Goal: Task Accomplishment & Management: Use online tool/utility

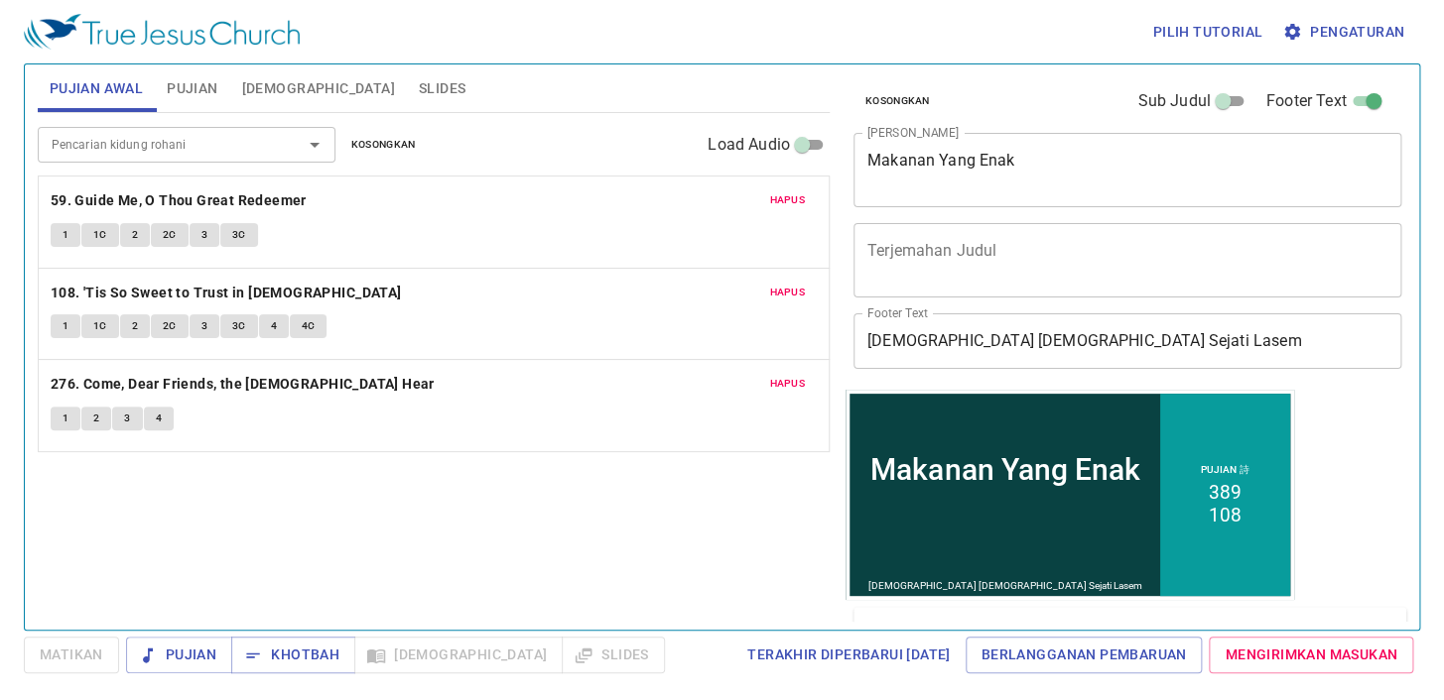
click at [419, 94] on span "Slides" at bounding box center [442, 88] width 47 height 25
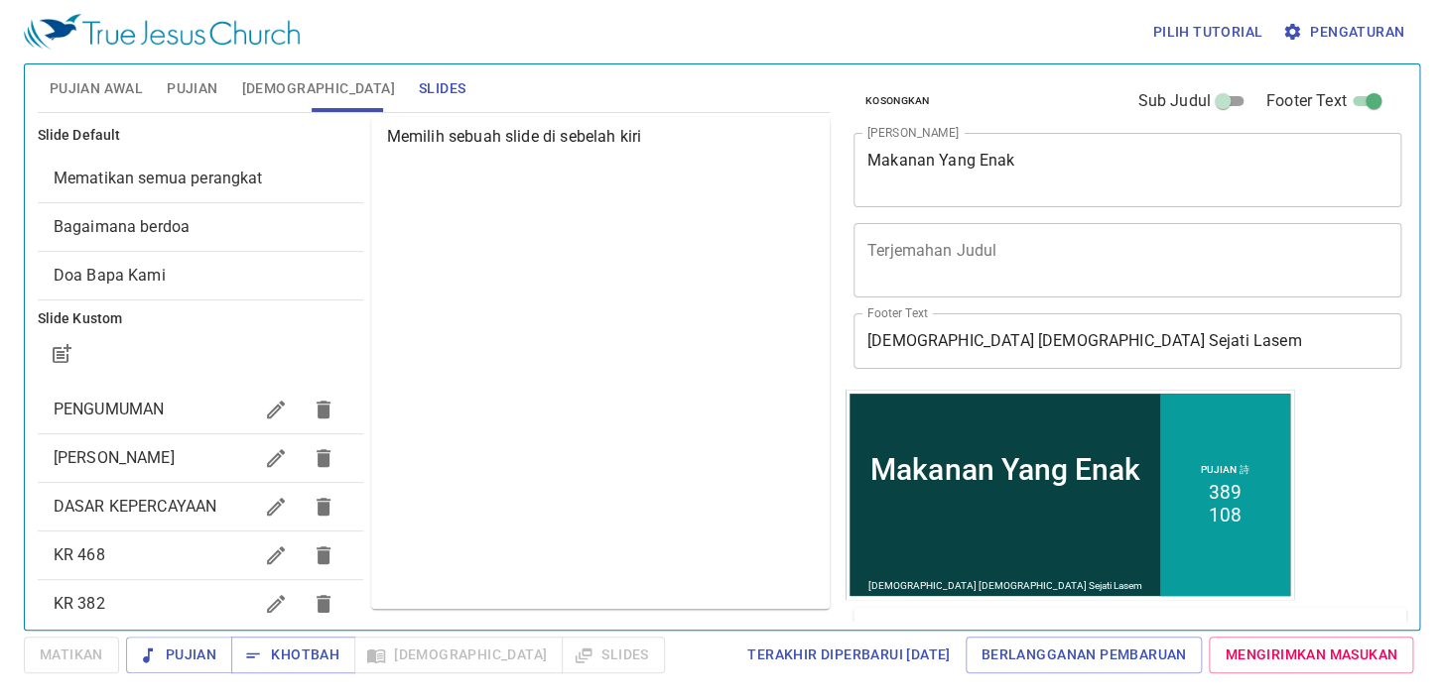
click at [161, 464] on span "Mari kita berdoa" at bounding box center [114, 457] width 121 height 19
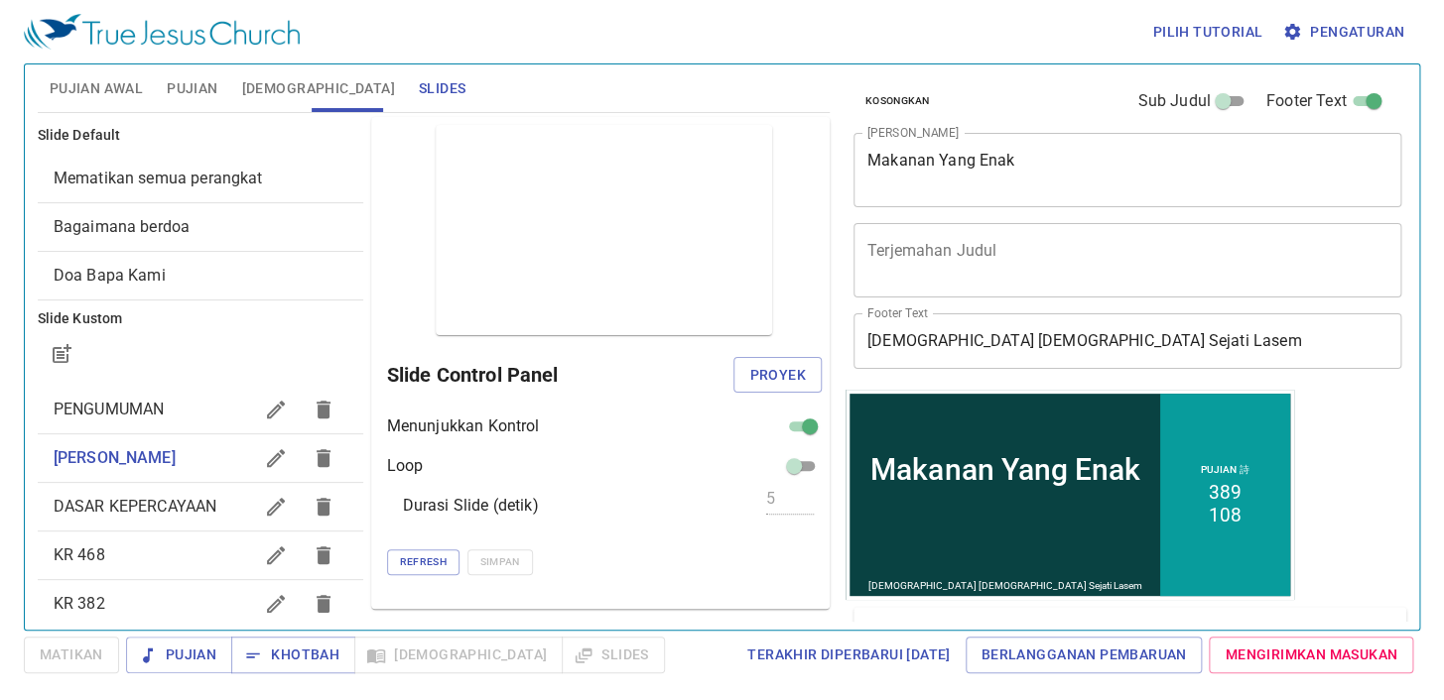
click at [756, 372] on span "Proyek" at bounding box center [777, 375] width 56 height 25
click at [125, 94] on span "Pujian Awal" at bounding box center [96, 88] width 93 height 25
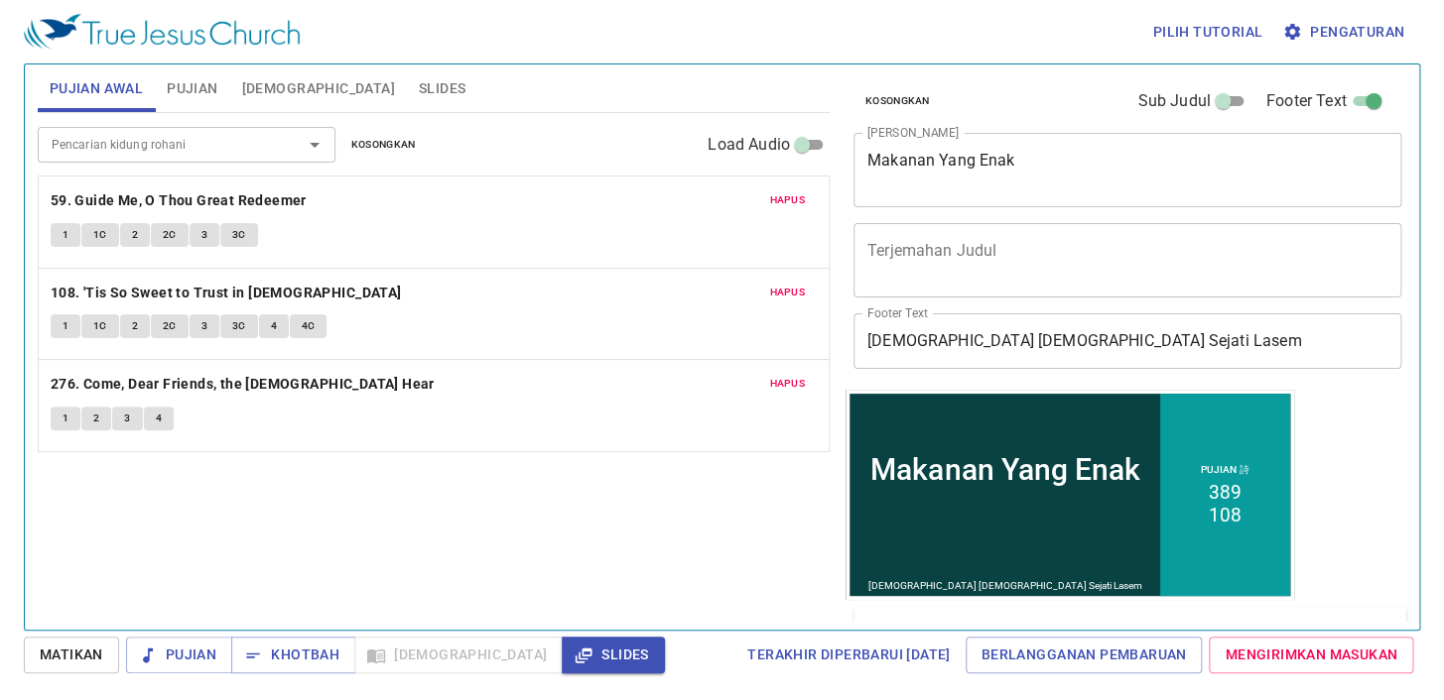
click at [787, 207] on span "Hapus" at bounding box center [787, 200] width 36 height 18
click at [787, 284] on span "Hapus" at bounding box center [787, 293] width 36 height 18
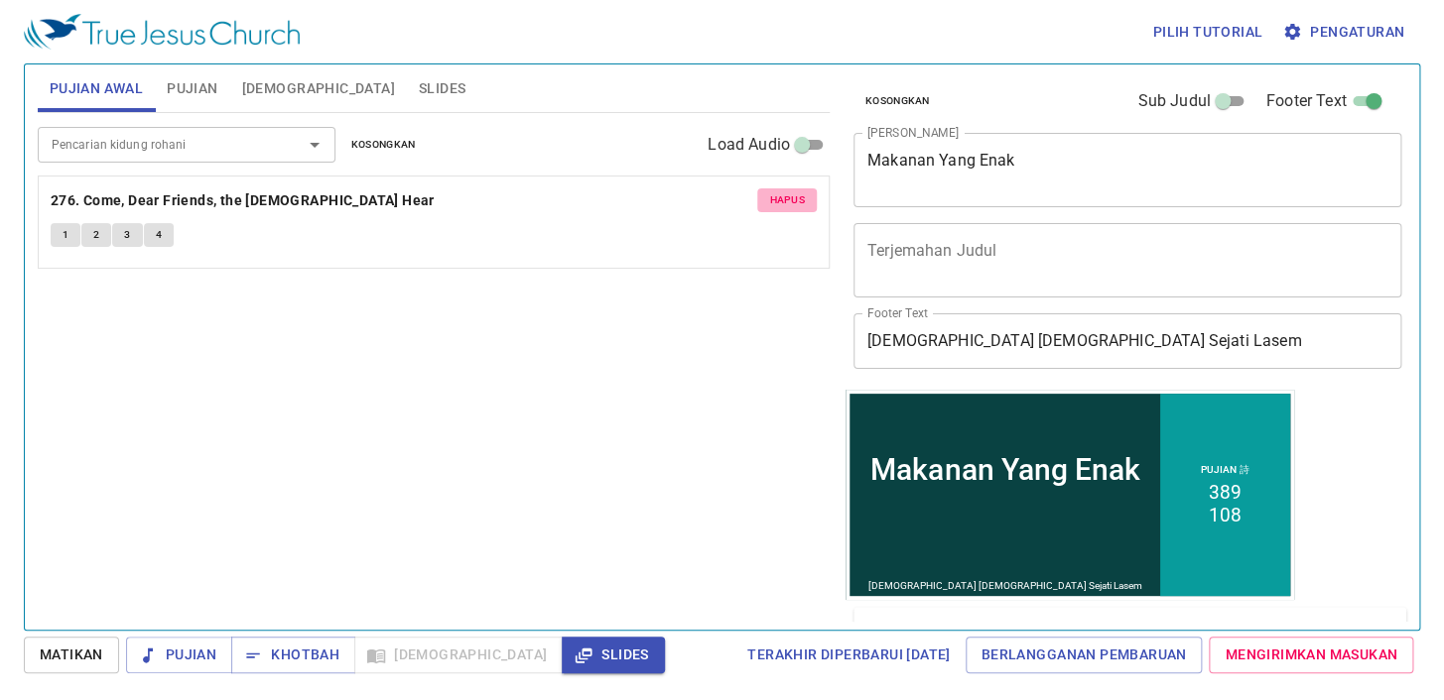
click at [787, 206] on span "Hapus" at bounding box center [787, 200] width 36 height 18
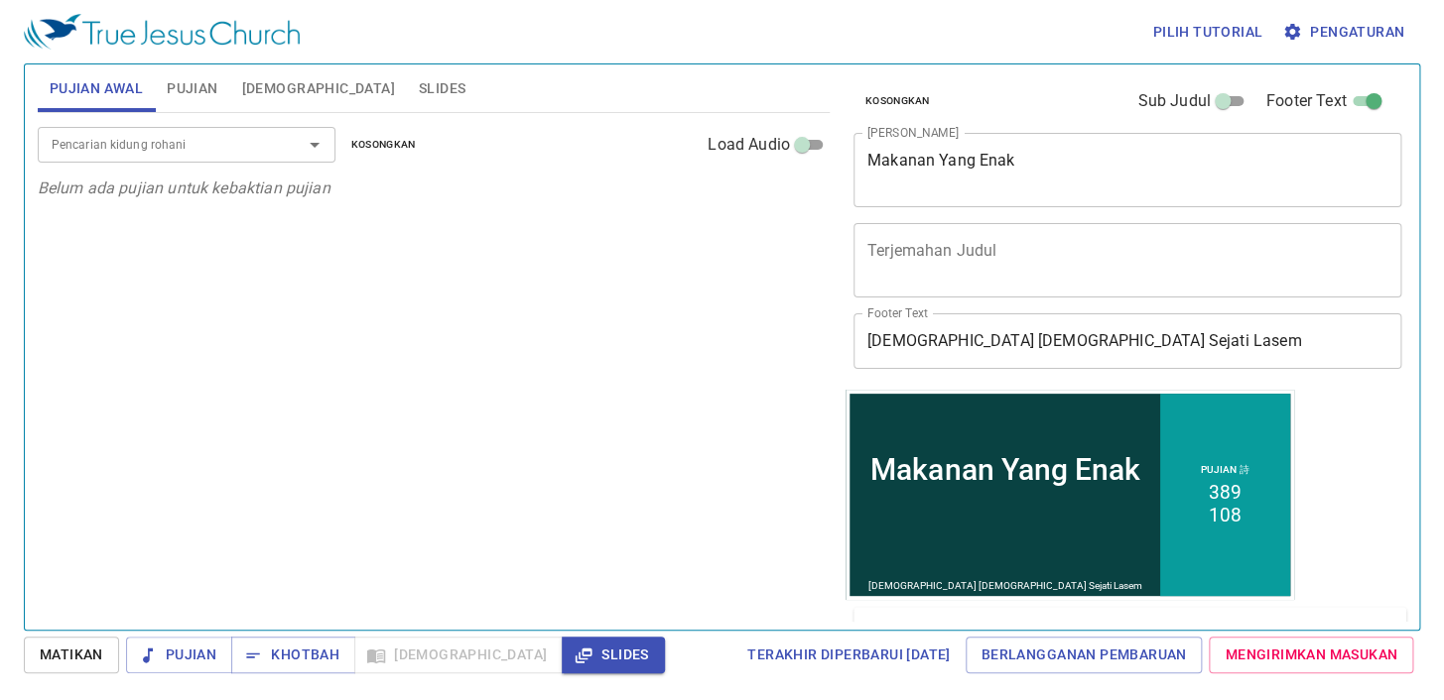
click at [231, 138] on input "Pencarian kidung rohani" at bounding box center [157, 144] width 227 height 23
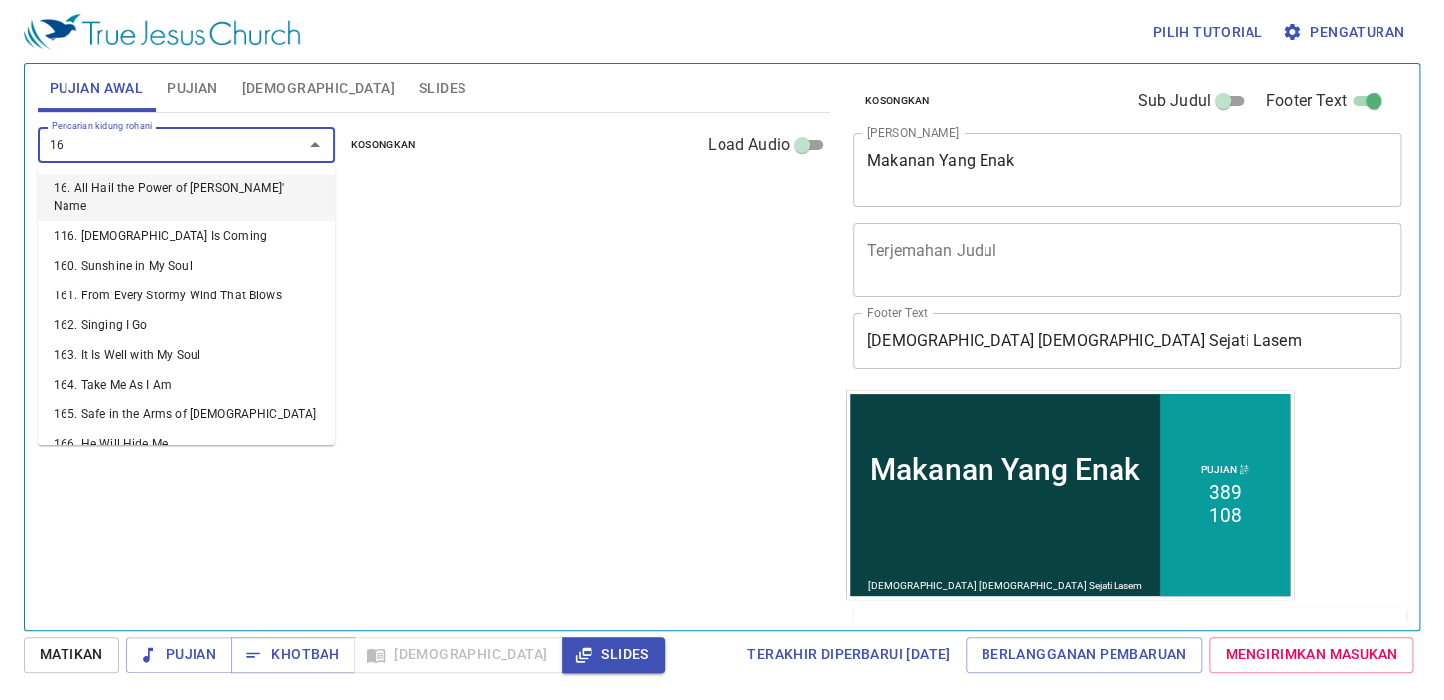
type input "163"
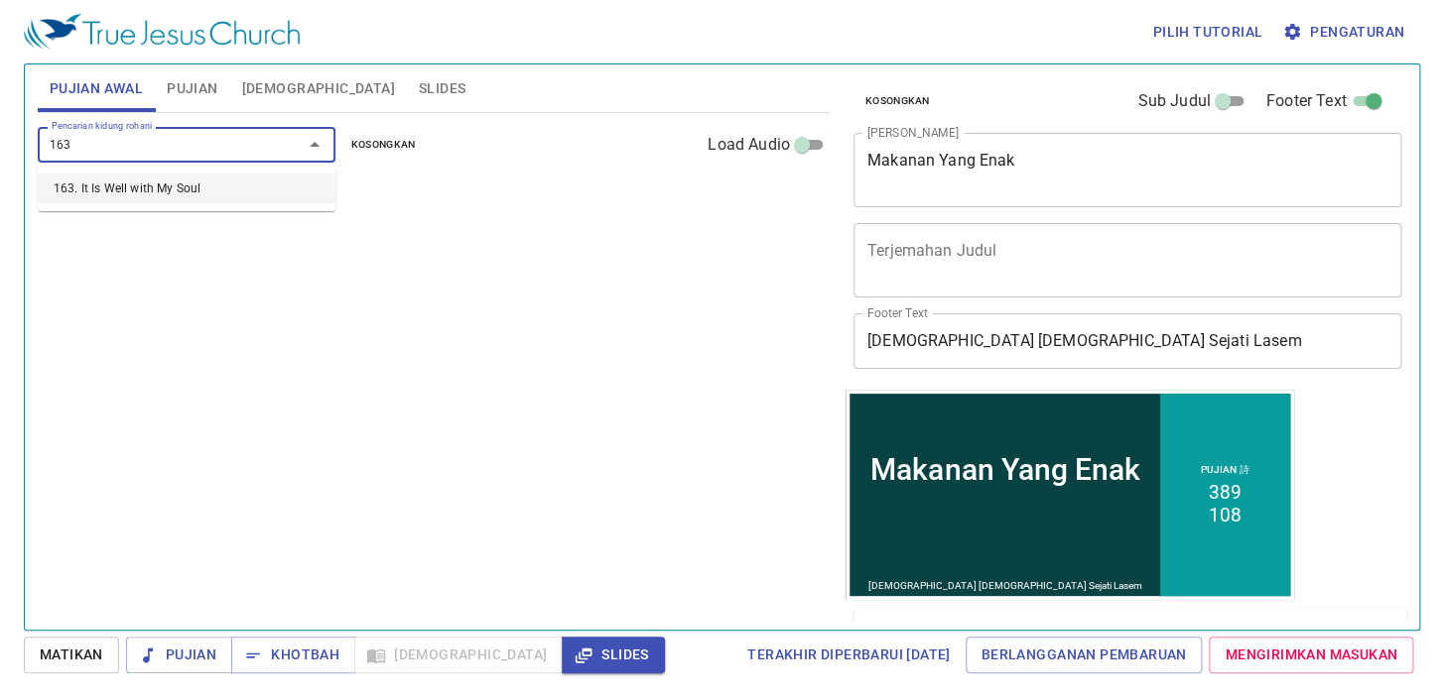
click at [223, 188] on li "163. It Is Well with My Soul" at bounding box center [187, 189] width 298 height 30
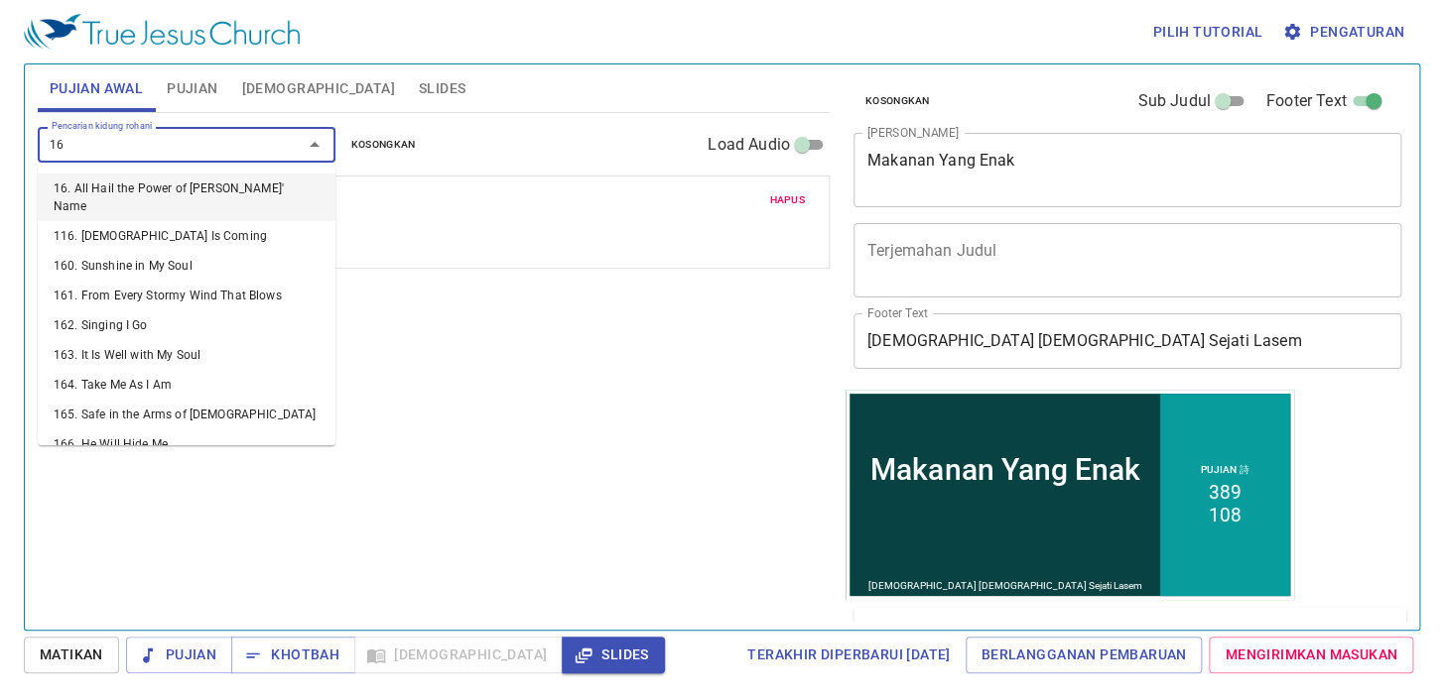
type input "165"
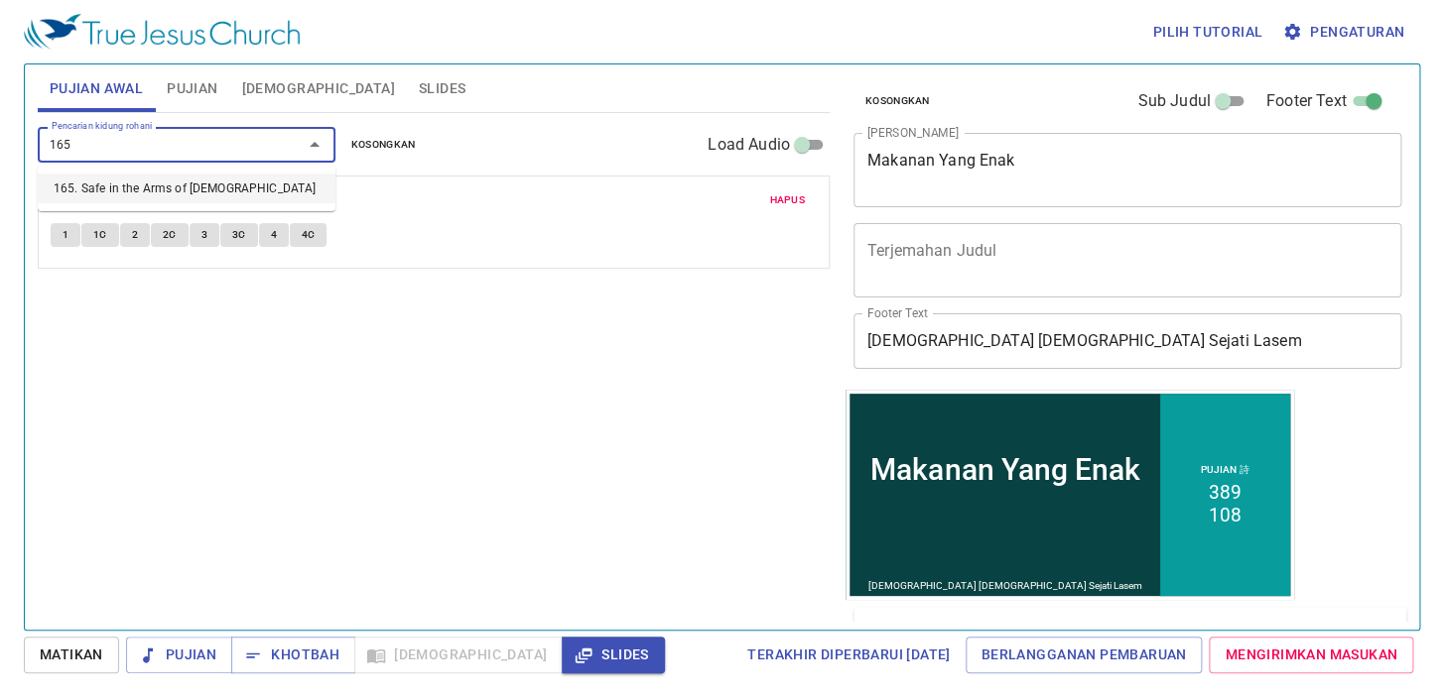
click at [223, 189] on li "165. Safe in the Arms of [DEMOGRAPHIC_DATA]" at bounding box center [187, 189] width 298 height 30
click at [223, 189] on b "163. It Is Well with My Soul" at bounding box center [140, 201] width 179 height 25
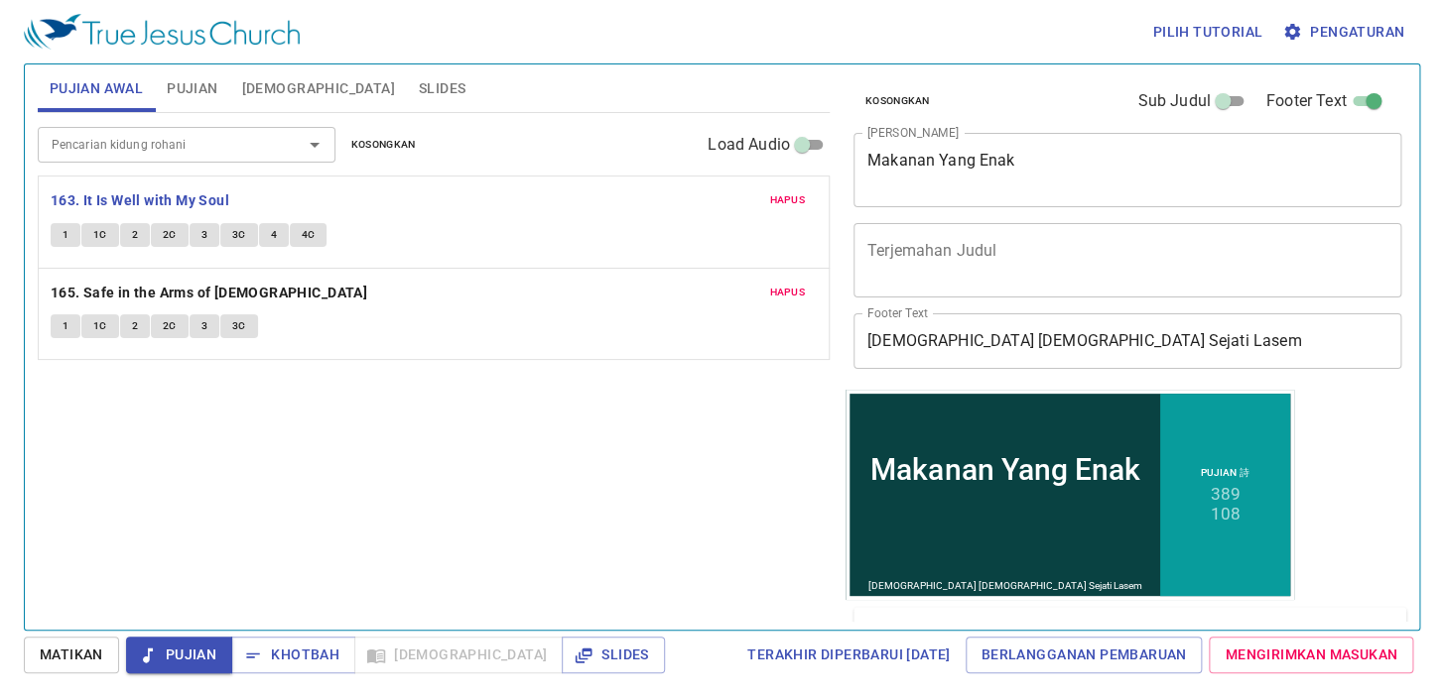
click at [247, 156] on input "Pencarian kidung rohani" at bounding box center [157, 144] width 227 height 23
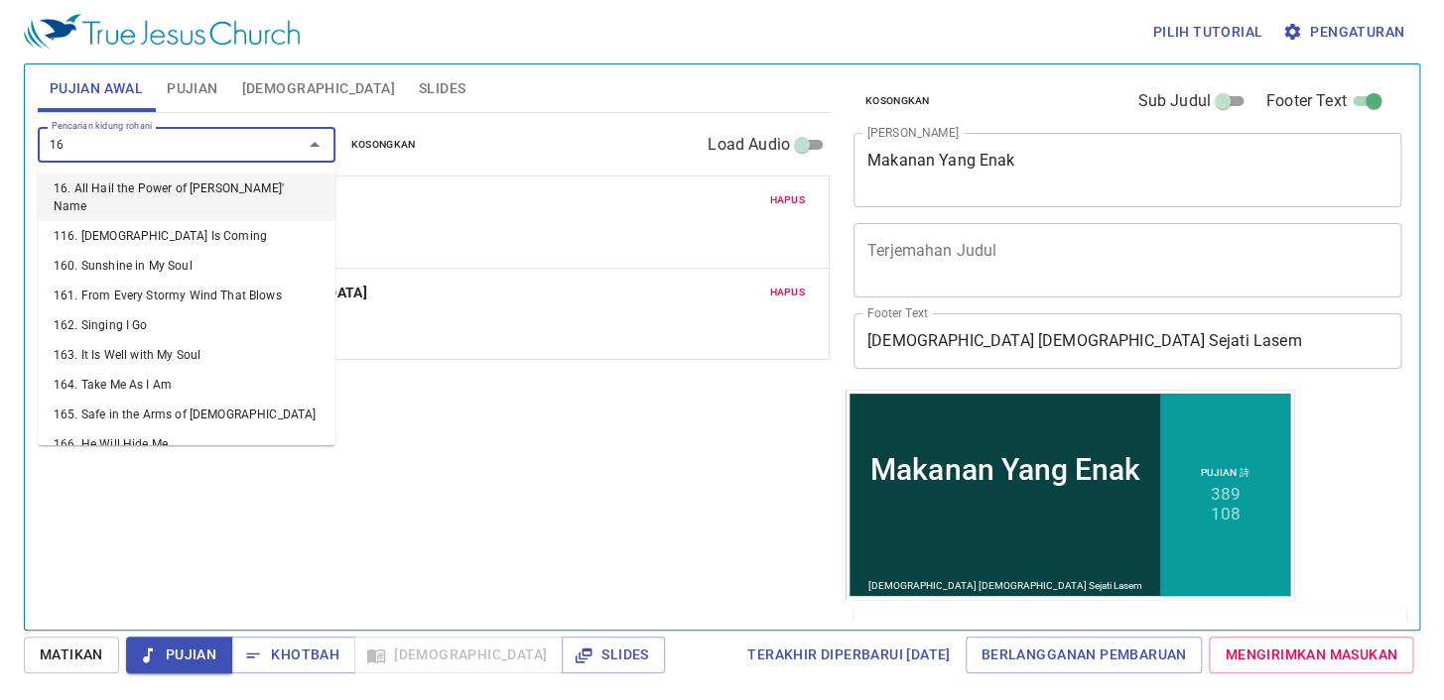
type input "169"
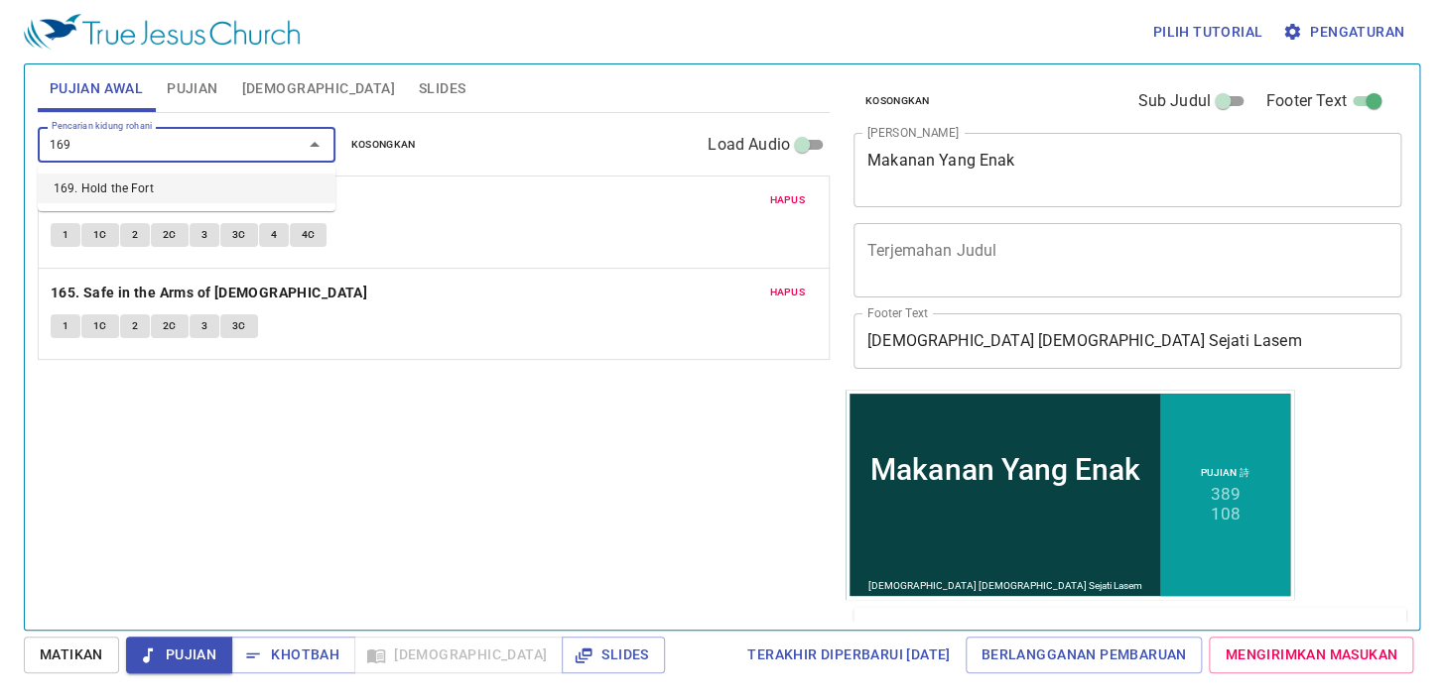
click at [257, 184] on li "169. Hold the Fort" at bounding box center [187, 189] width 298 height 30
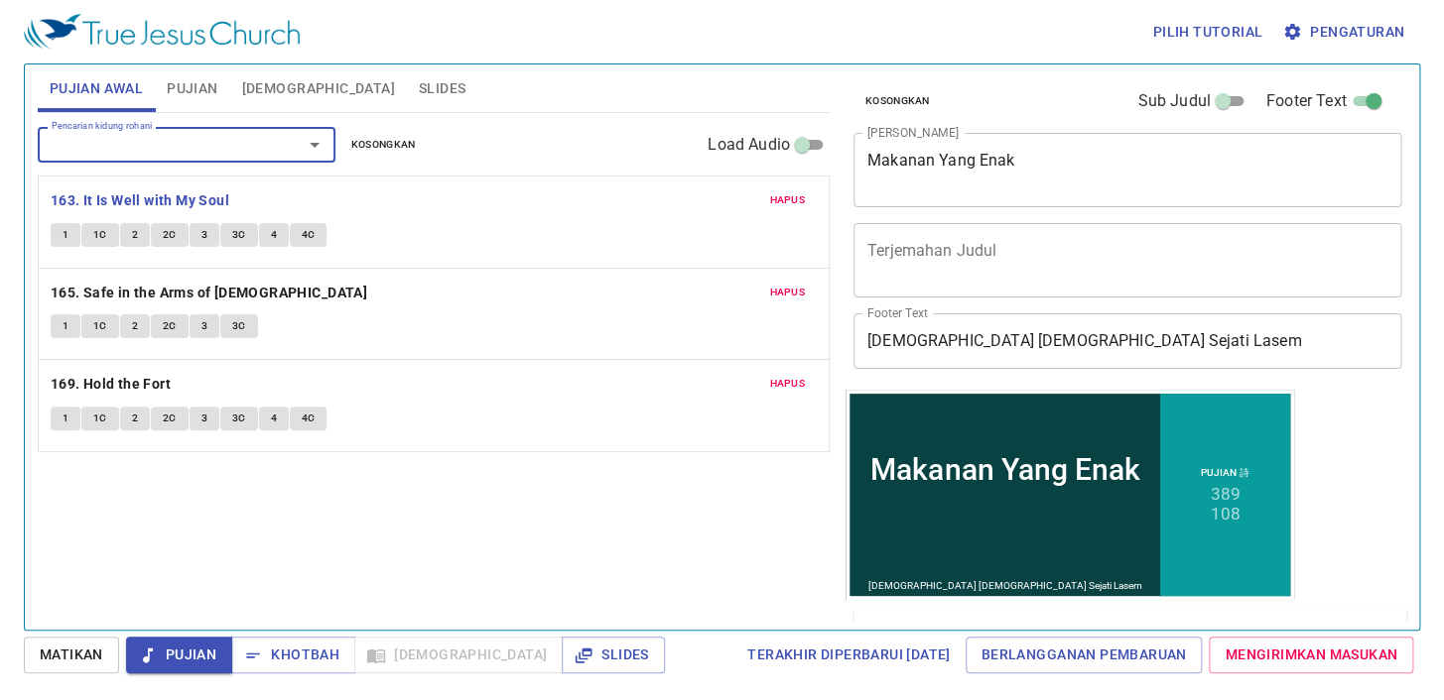
click at [1361, 26] on span "Pengaturan" at bounding box center [1345, 32] width 118 height 25
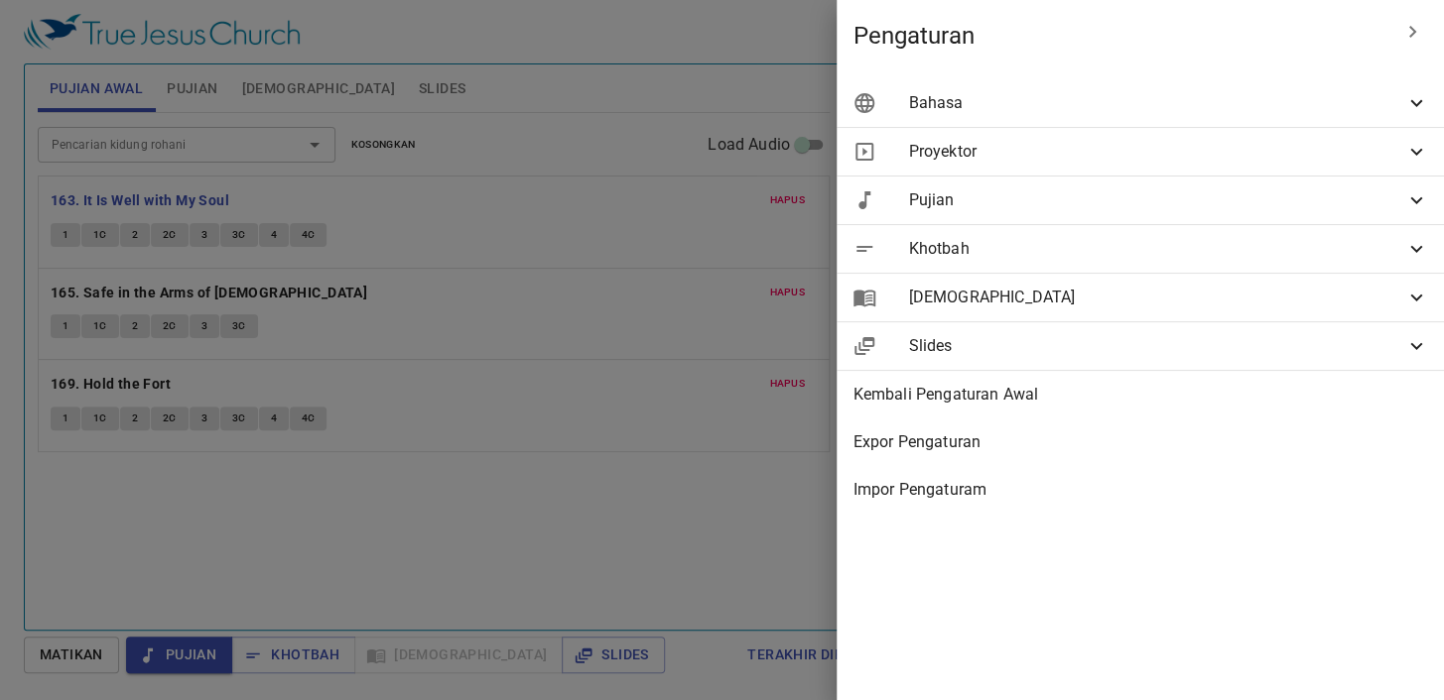
click at [1300, 106] on span "Bahasa" at bounding box center [1156, 103] width 496 height 24
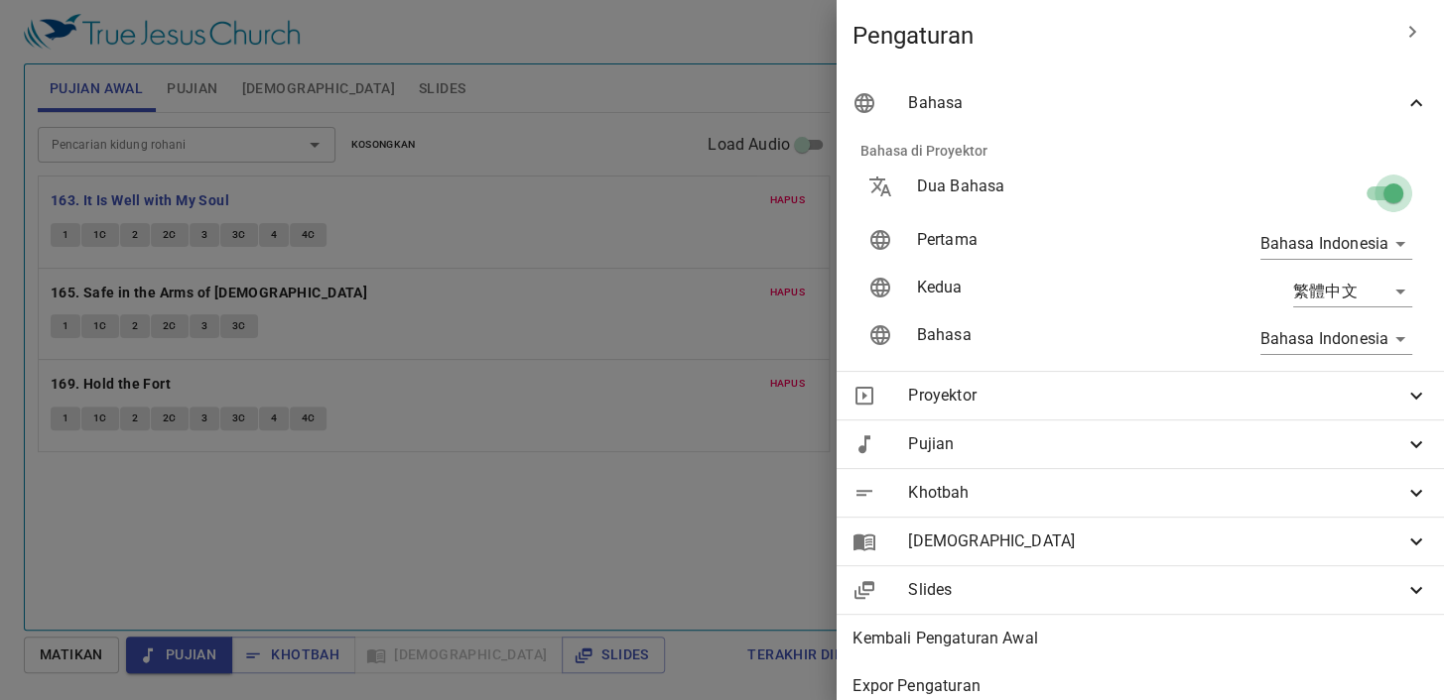
click at [1369, 188] on input "checkbox" at bounding box center [1392, 198] width 113 height 38
checkbox input "false"
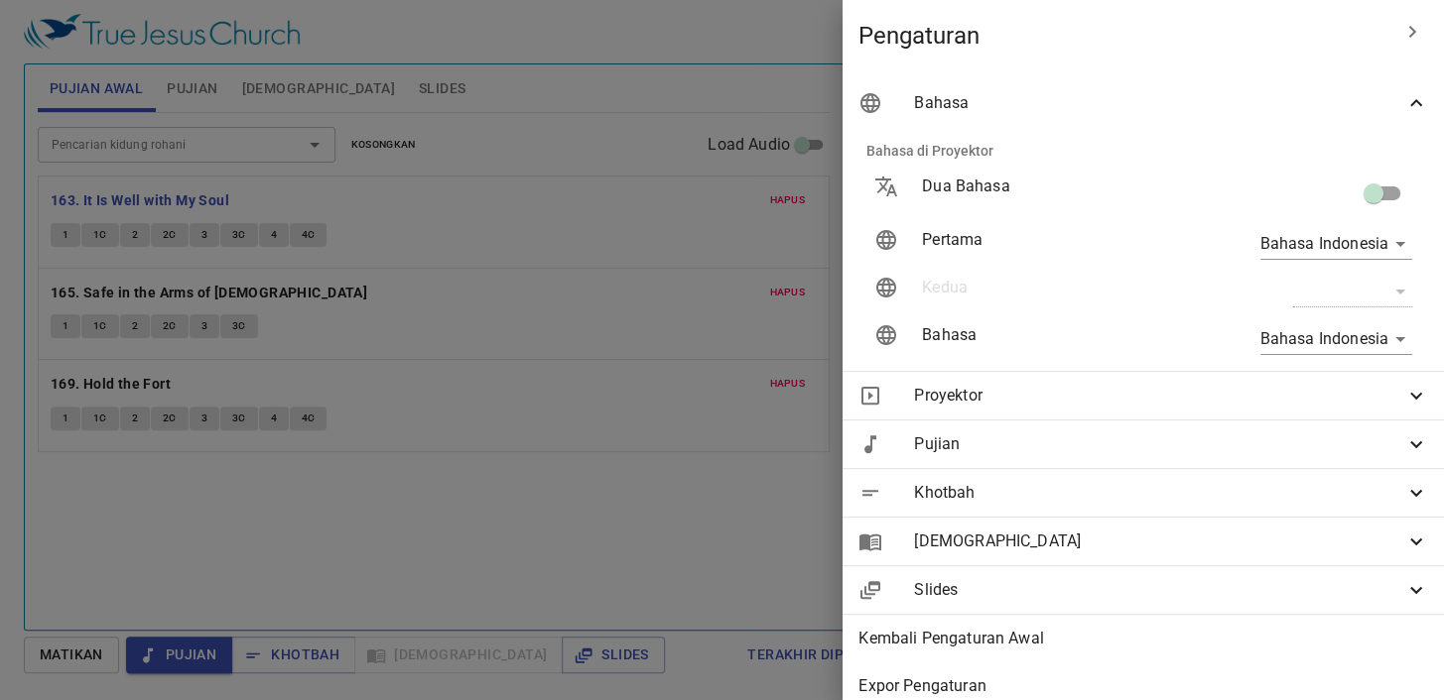
click at [550, 496] on div at bounding box center [722, 350] width 1444 height 700
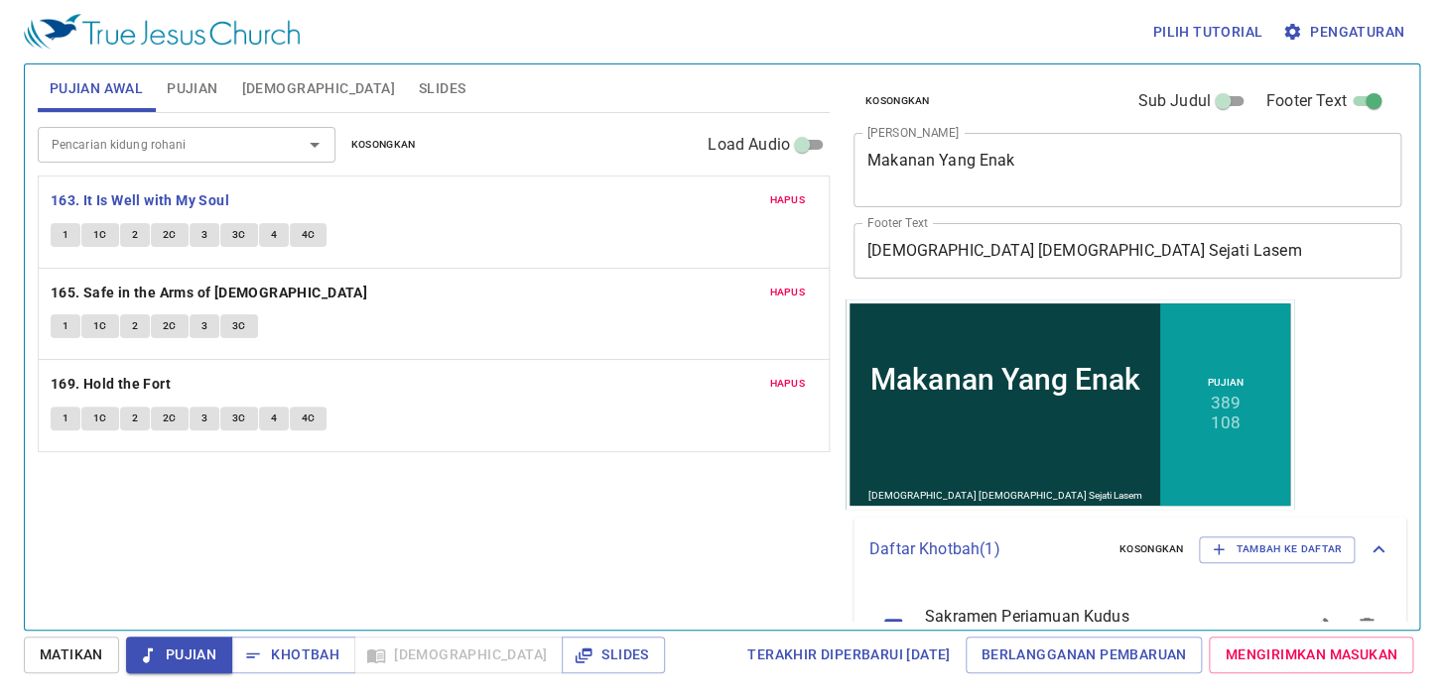
click at [419, 97] on span "Slides" at bounding box center [442, 88] width 47 height 25
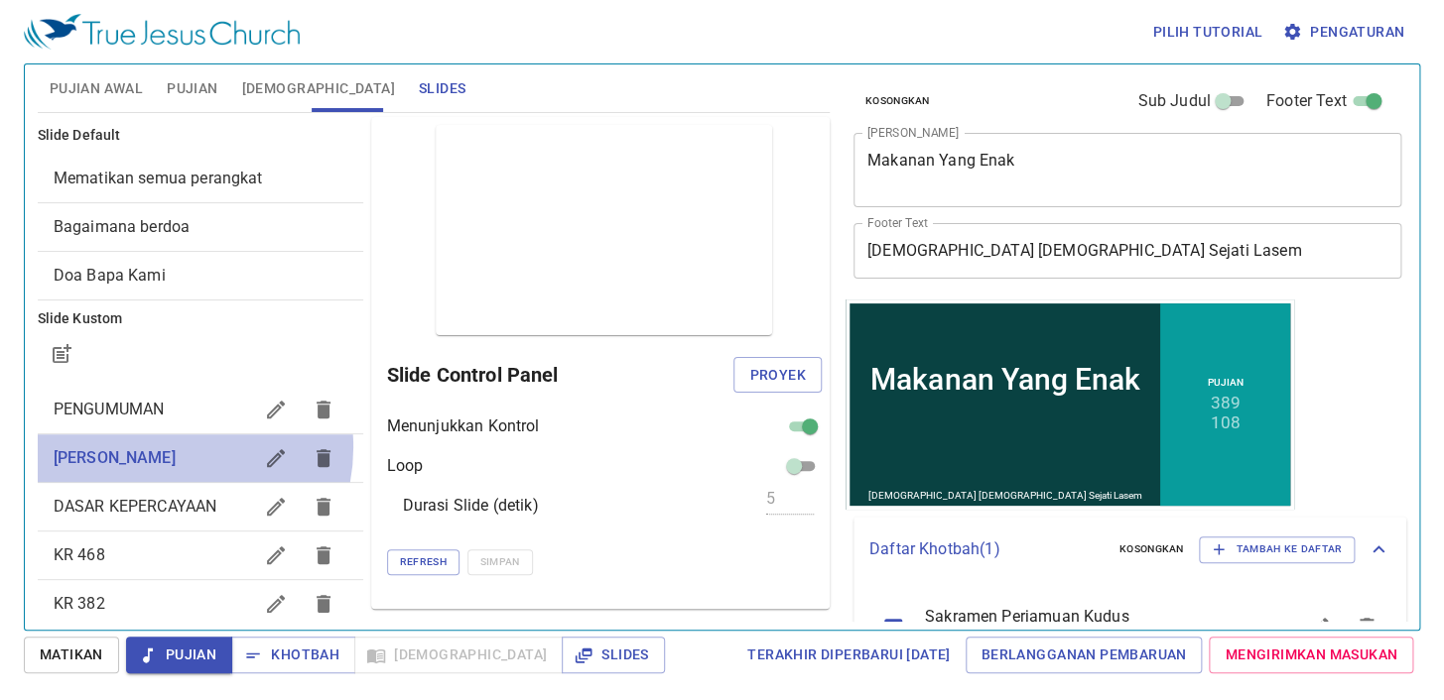
click at [163, 448] on span "Mari kita berdoa" at bounding box center [115, 457] width 122 height 19
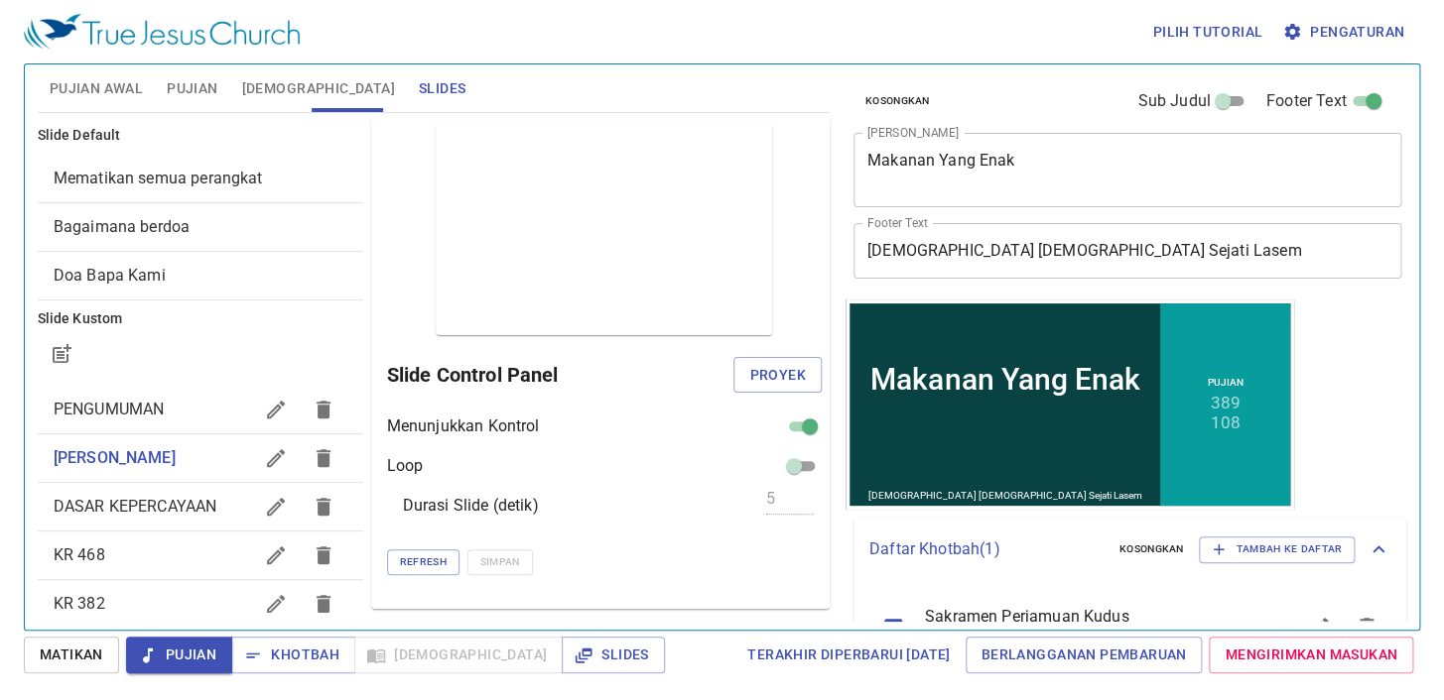
click at [97, 83] on span "Pujian Awal" at bounding box center [96, 88] width 93 height 25
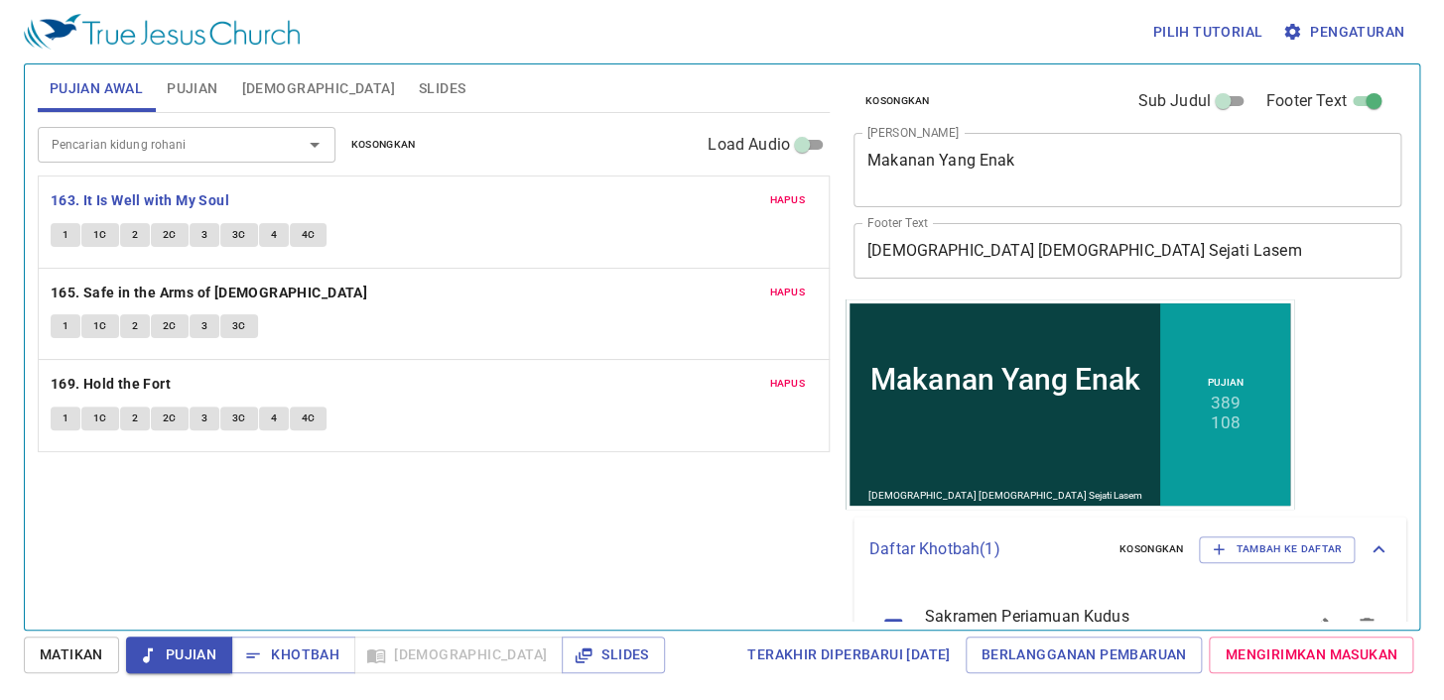
click at [354, 404] on div "Hapus 169. Hold the Fort 1 1C 2 2C 3 3C 4 4C" at bounding box center [434, 405] width 790 height 91
click at [769, 378] on span "Hapus" at bounding box center [787, 384] width 36 height 18
click at [224, 155] on input "Pencarian kidung rohani" at bounding box center [157, 144] width 227 height 23
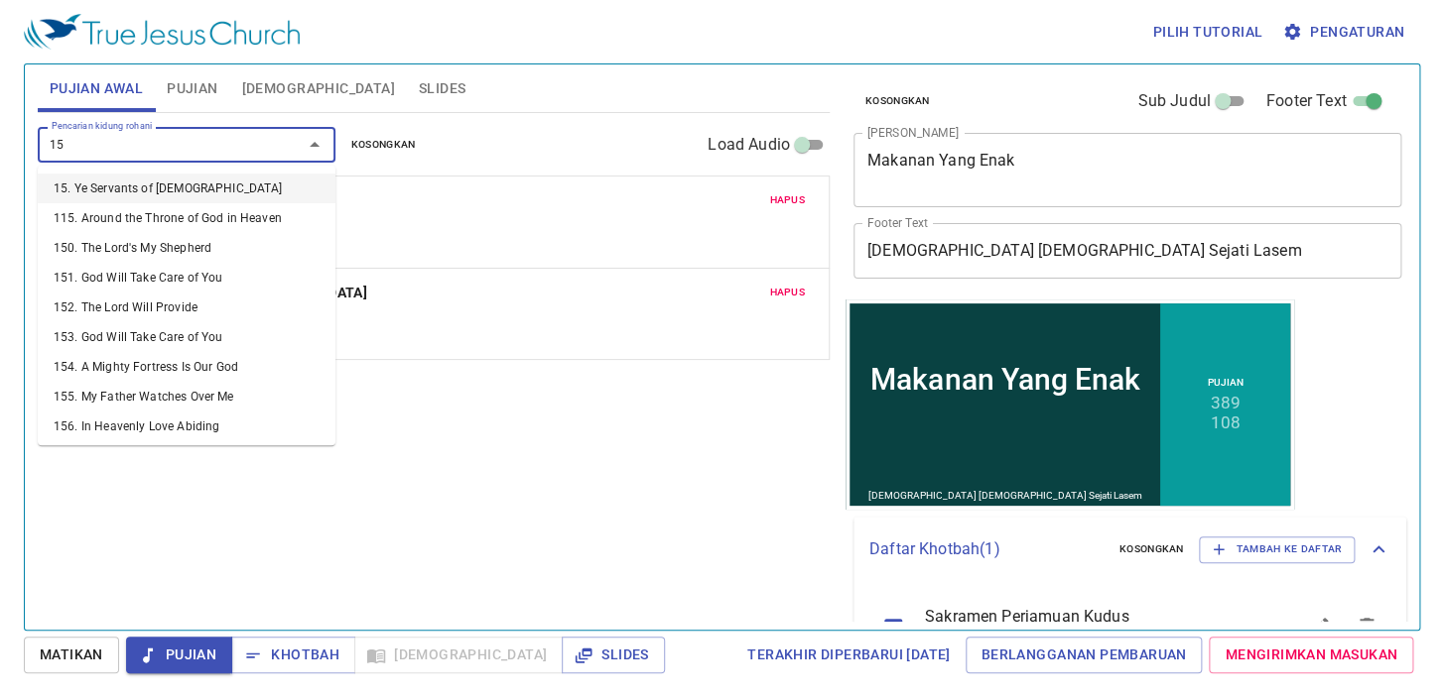
type input "158"
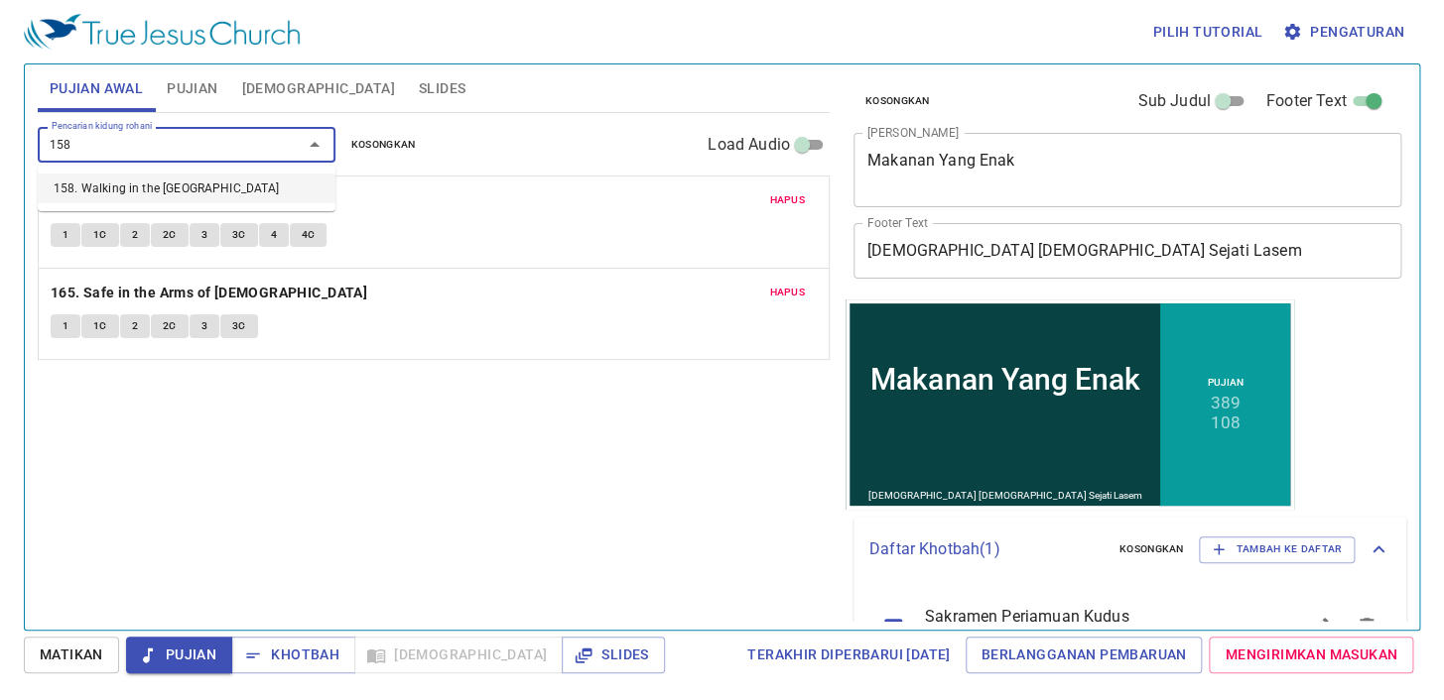
click at [284, 189] on li "158. Walking in the [GEOGRAPHIC_DATA]" at bounding box center [187, 189] width 298 height 30
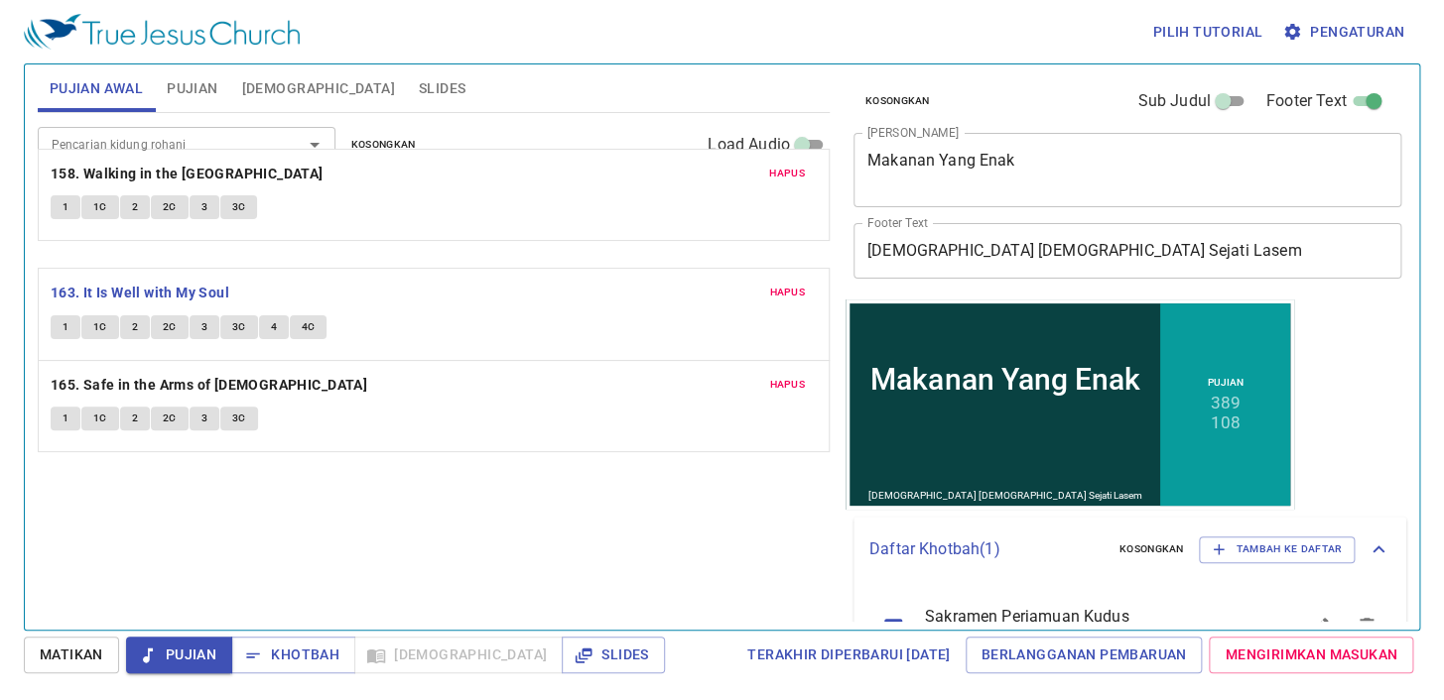
drag, startPoint x: 189, startPoint y: 392, endPoint x: 229, endPoint y: 177, distance: 219.1
click at [229, 359] on div "Hapus 163. It Is Well with My Soul 1 1C 2 2C 3 3C 4 4C Hapus 165. Safe in the A…" at bounding box center [434, 405] width 792 height 93
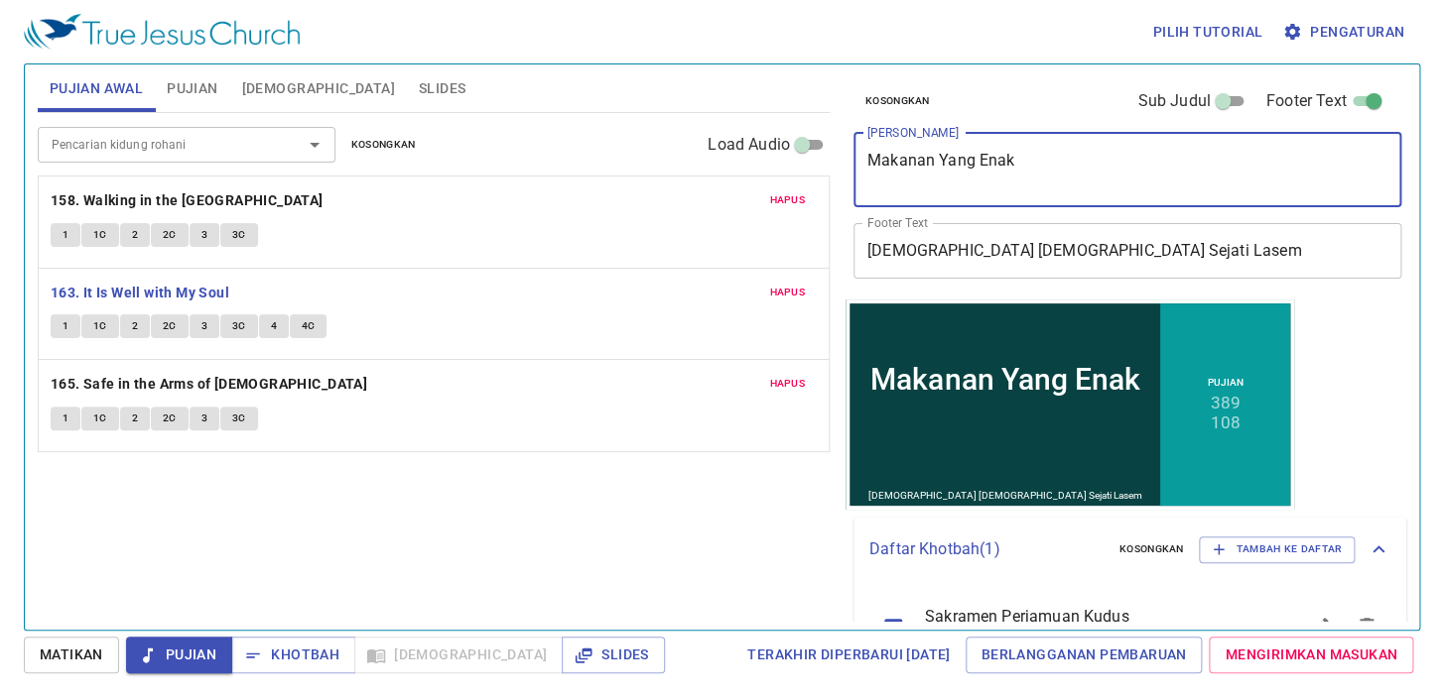
drag, startPoint x: 1038, startPoint y: 159, endPoint x: 889, endPoint y: 137, distance: 150.4
click at [889, 137] on div "Makanan Yang Enak x Judul Khotbah" at bounding box center [1127, 170] width 549 height 74
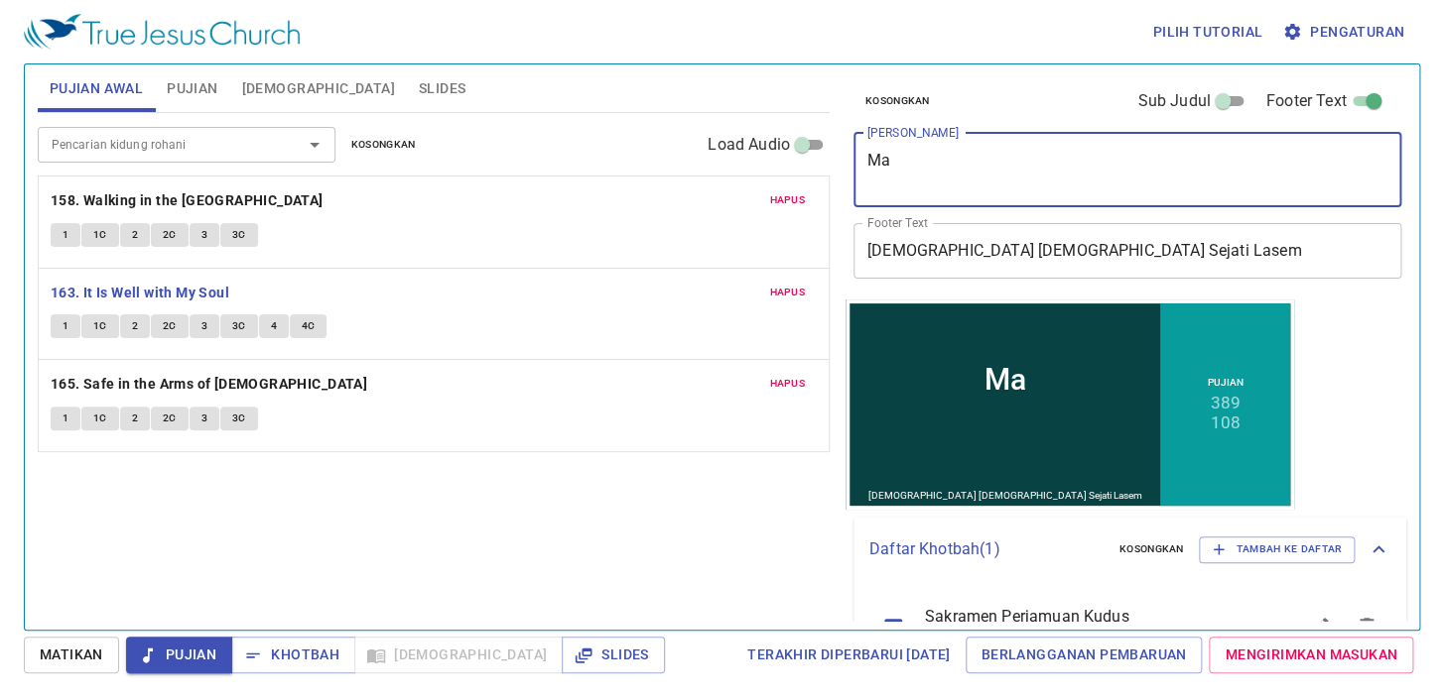
type textarea "M"
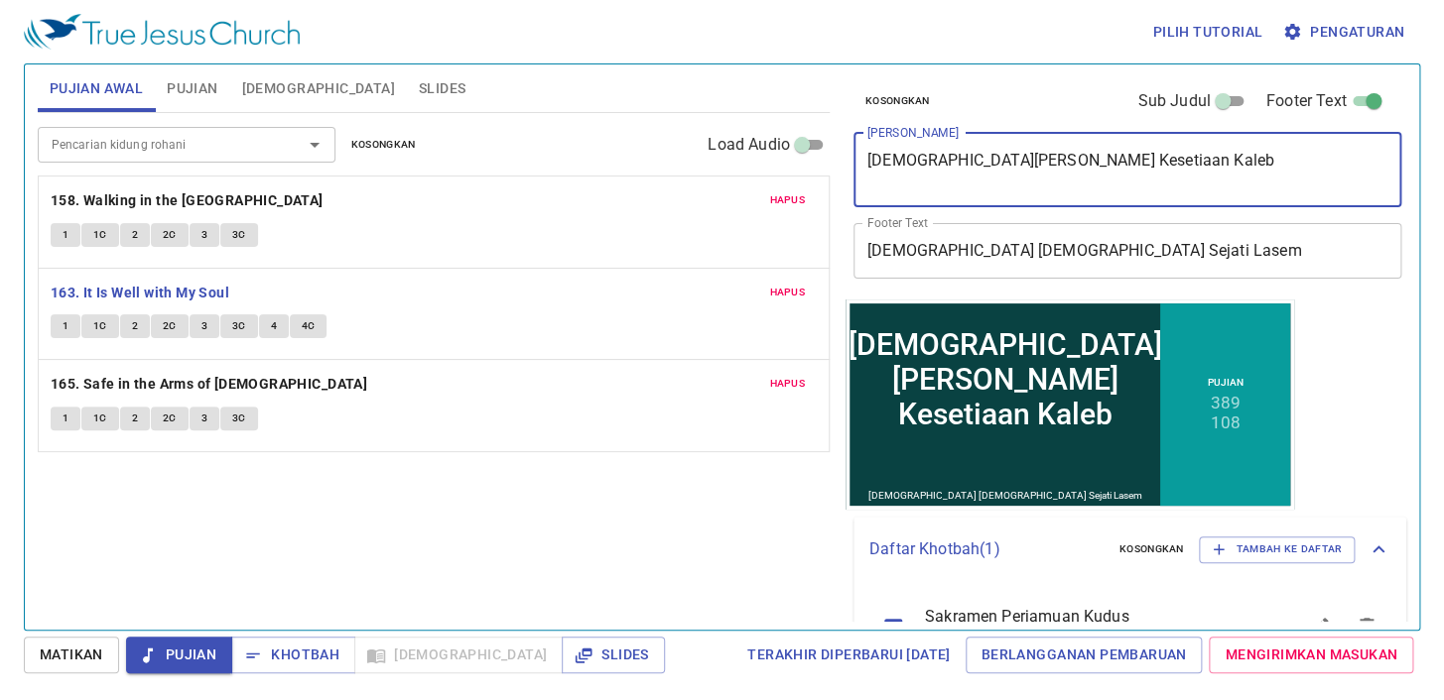
type textarea "Iman dan Kesetiaan Kaleb"
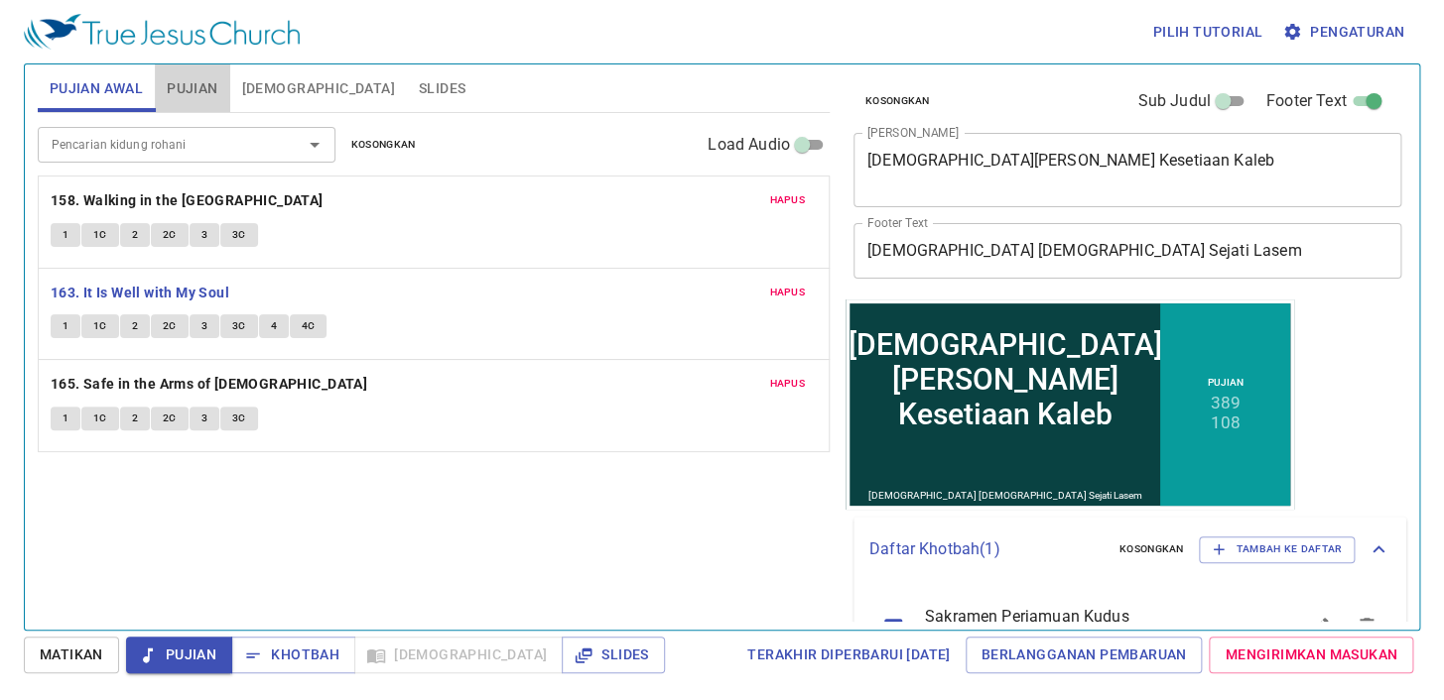
click at [182, 91] on span "Pujian" at bounding box center [192, 88] width 51 height 25
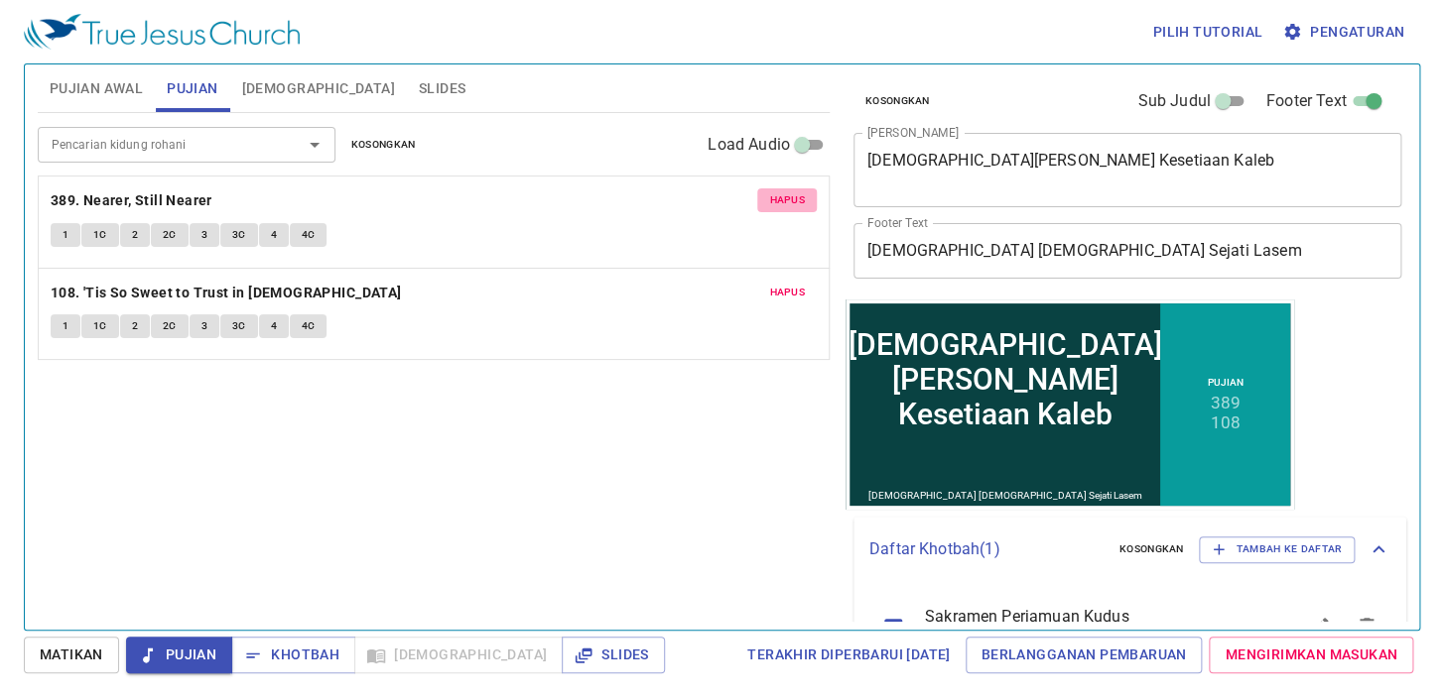
click at [793, 201] on span "Hapus" at bounding box center [787, 200] width 36 height 18
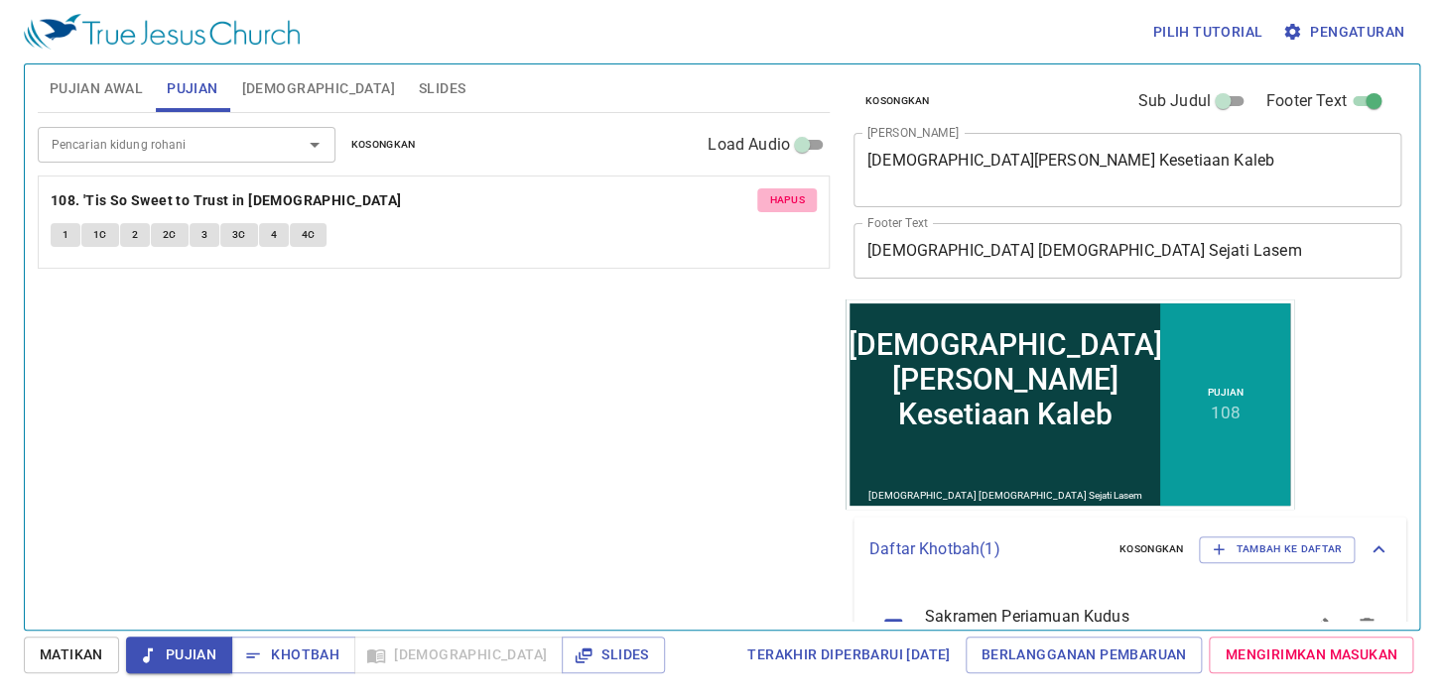
click at [793, 201] on span "Hapus" at bounding box center [787, 200] width 36 height 18
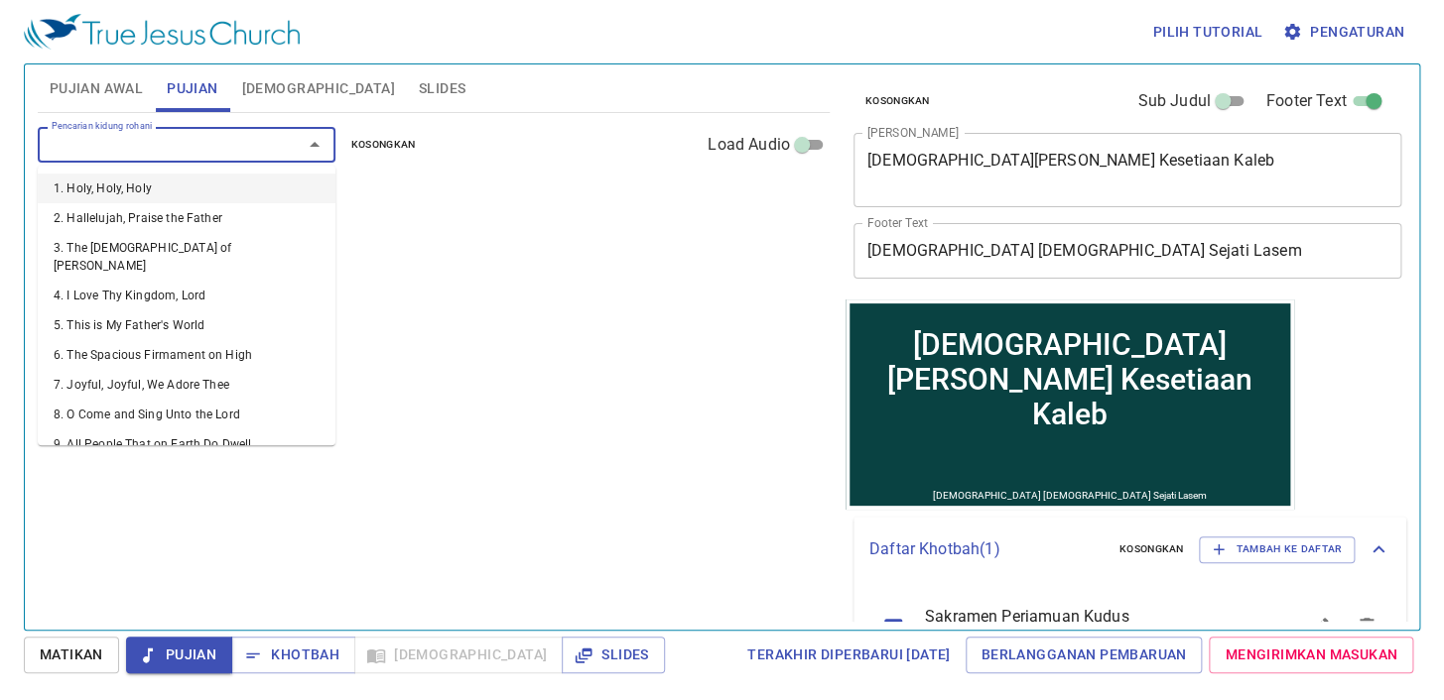
click at [228, 139] on input "Pencarian kidung rohani" at bounding box center [157, 144] width 227 height 23
type input "26"
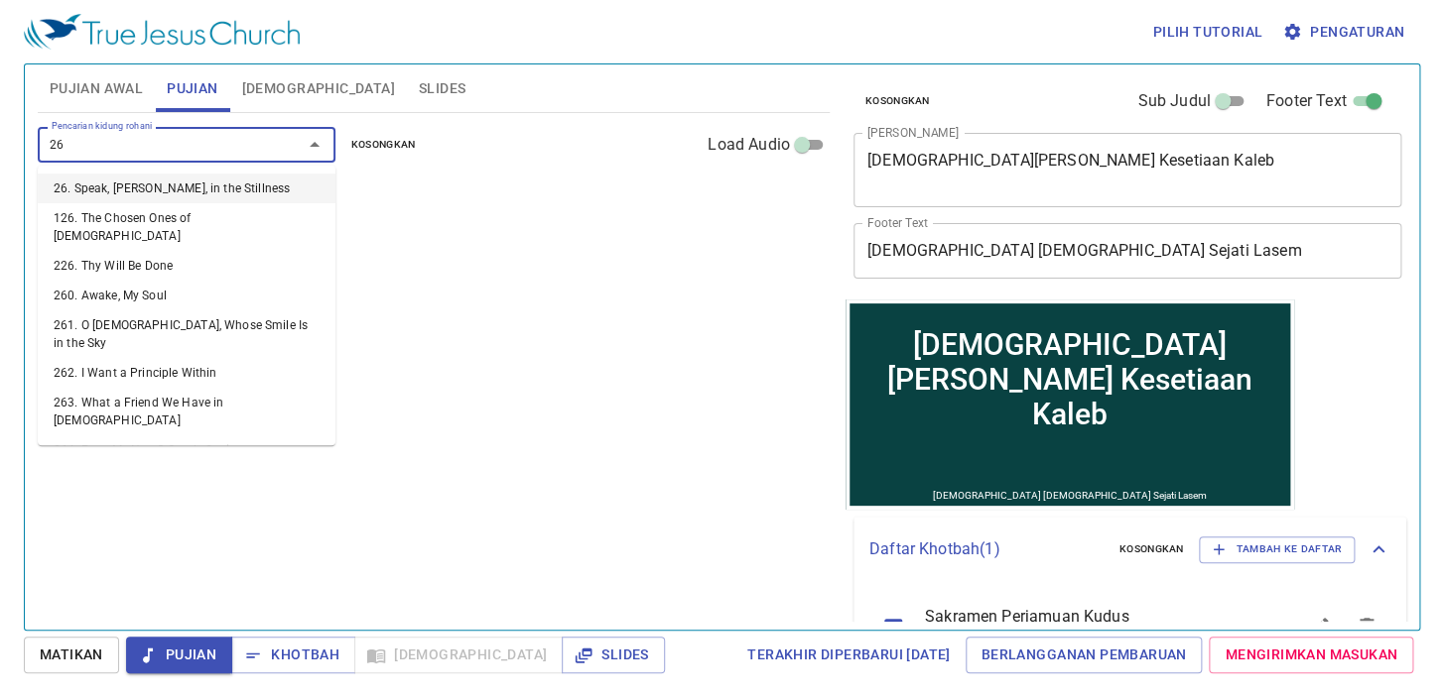
click at [216, 189] on li "26. Speak, [PERSON_NAME], in the Stillness" at bounding box center [187, 189] width 298 height 30
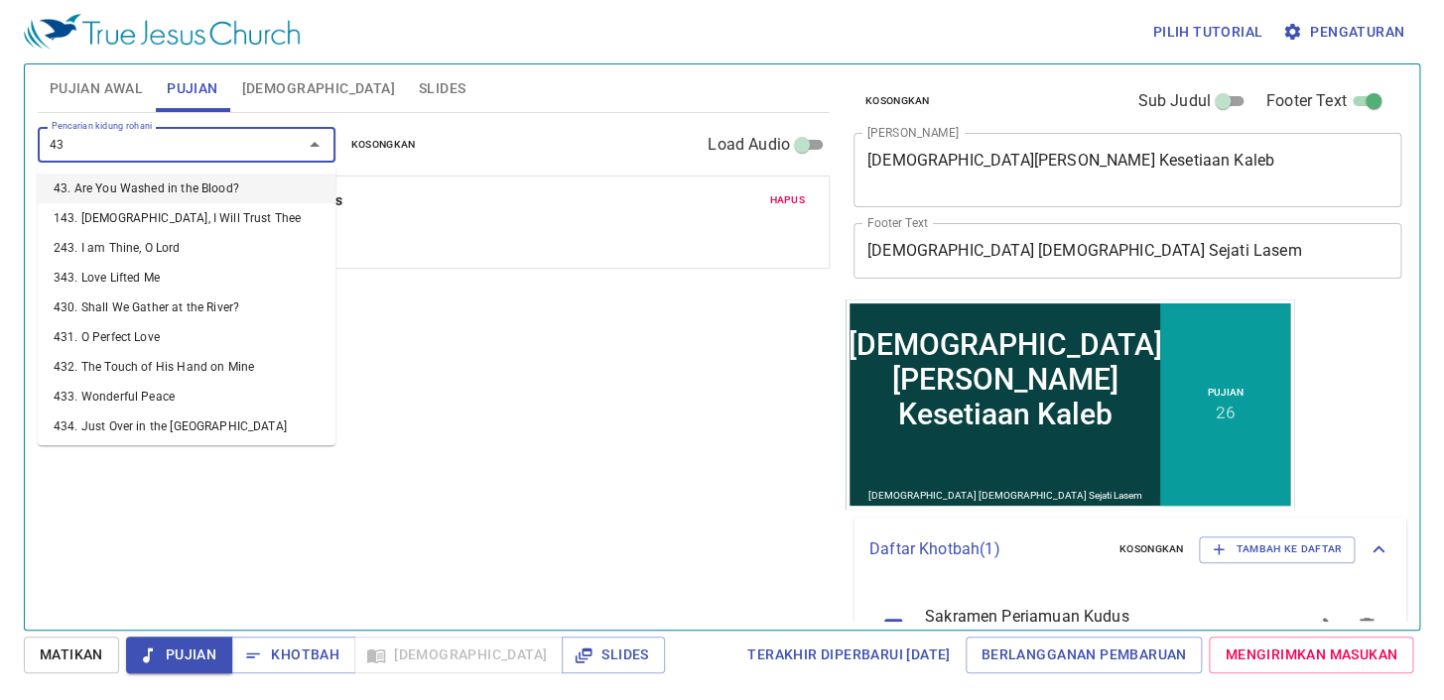
type input "432"
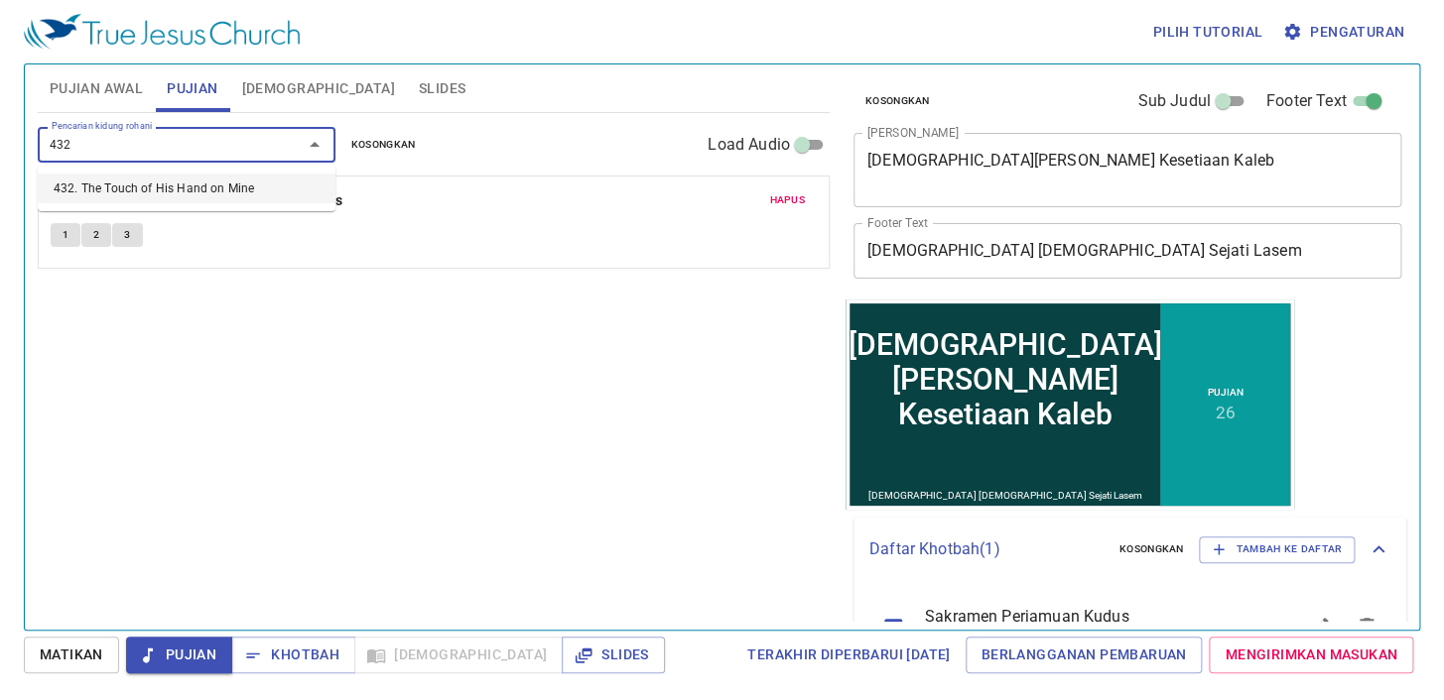
click at [216, 189] on li "432. The Touch of His Hand on Mine" at bounding box center [187, 189] width 298 height 30
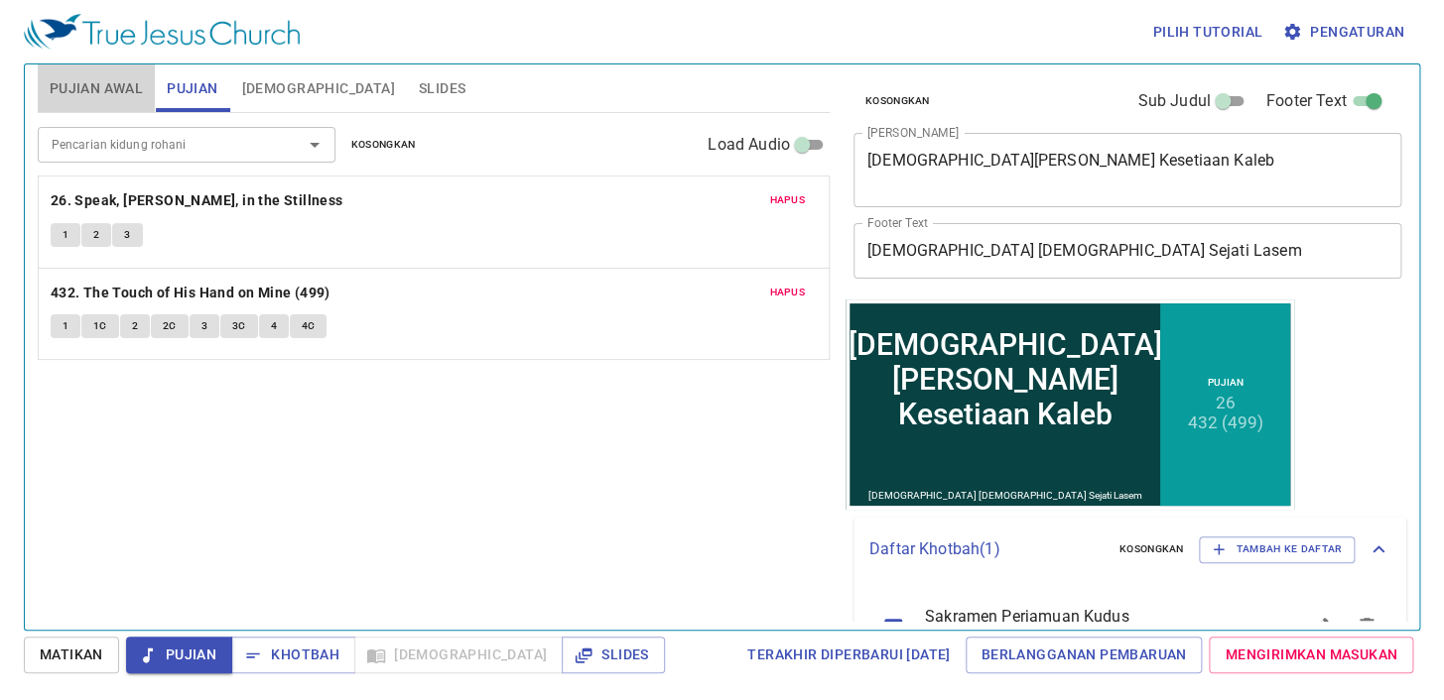
click at [81, 101] on button "Pujian Awal" at bounding box center [96, 88] width 117 height 48
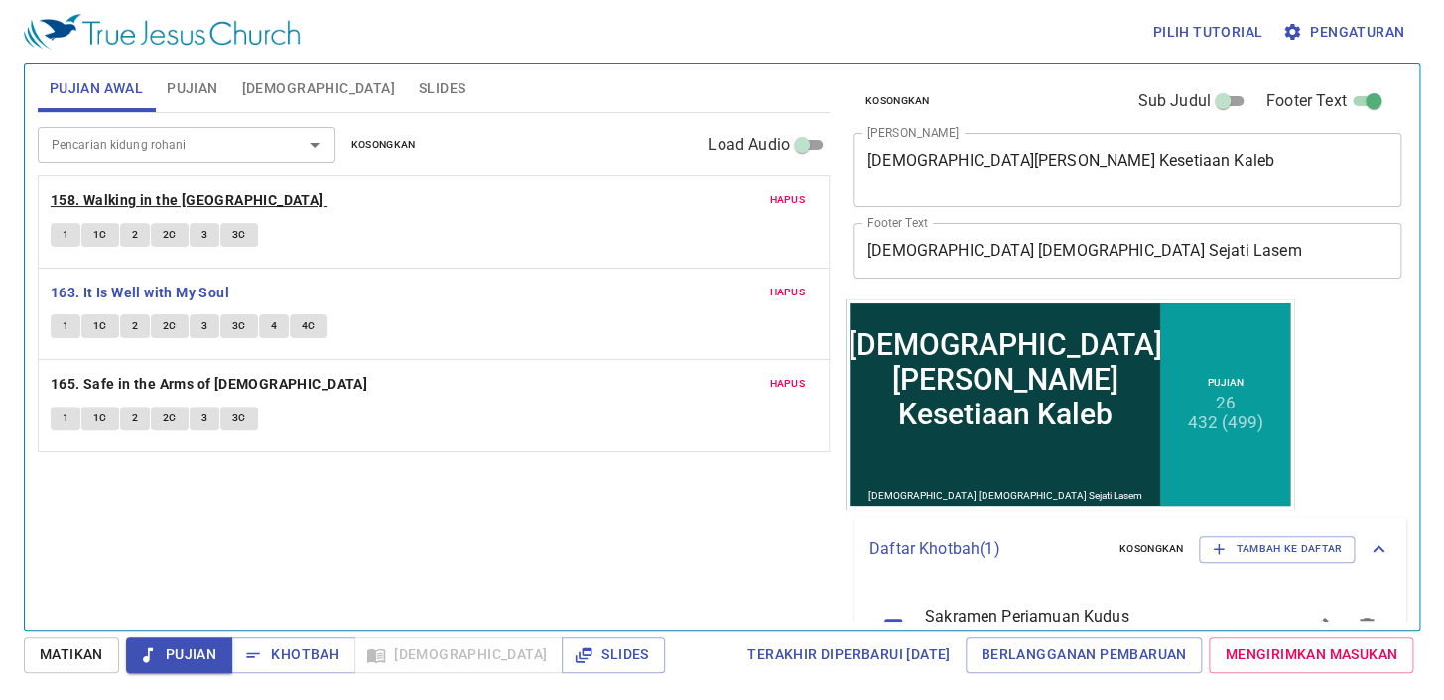
click at [79, 208] on b "158. Walking in the [GEOGRAPHIC_DATA]" at bounding box center [187, 201] width 273 height 25
click at [68, 238] on button "1" at bounding box center [66, 235] width 30 height 24
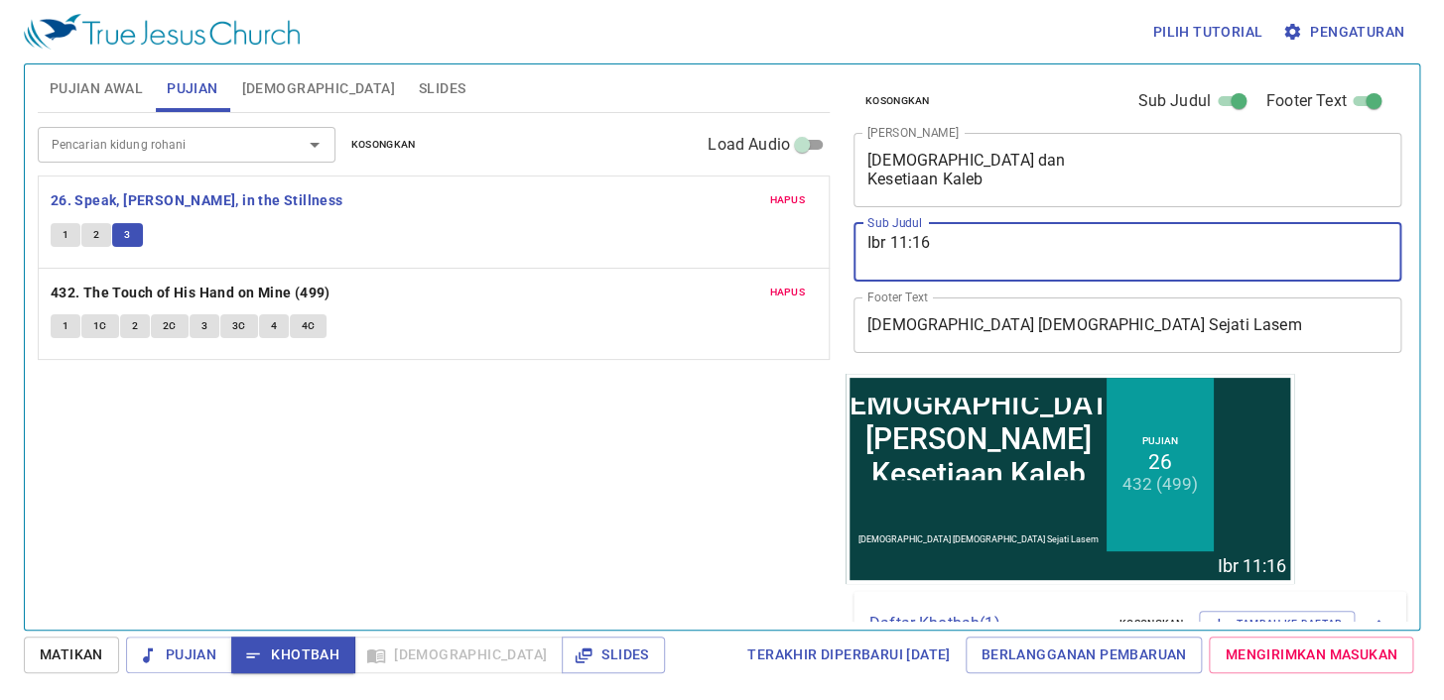
click at [419, 93] on span "Slides" at bounding box center [442, 88] width 47 height 25
click at [419, 84] on span "Slides" at bounding box center [442, 88] width 47 height 25
click at [404, 83] on div "Pujian Awal Pujian Alkitab Slides" at bounding box center [434, 88] width 792 height 48
click at [406, 82] on div "Pujian Awal Pujian Alkitab Slides" at bounding box center [434, 88] width 792 height 48
click at [419, 86] on span "Slides" at bounding box center [442, 88] width 47 height 25
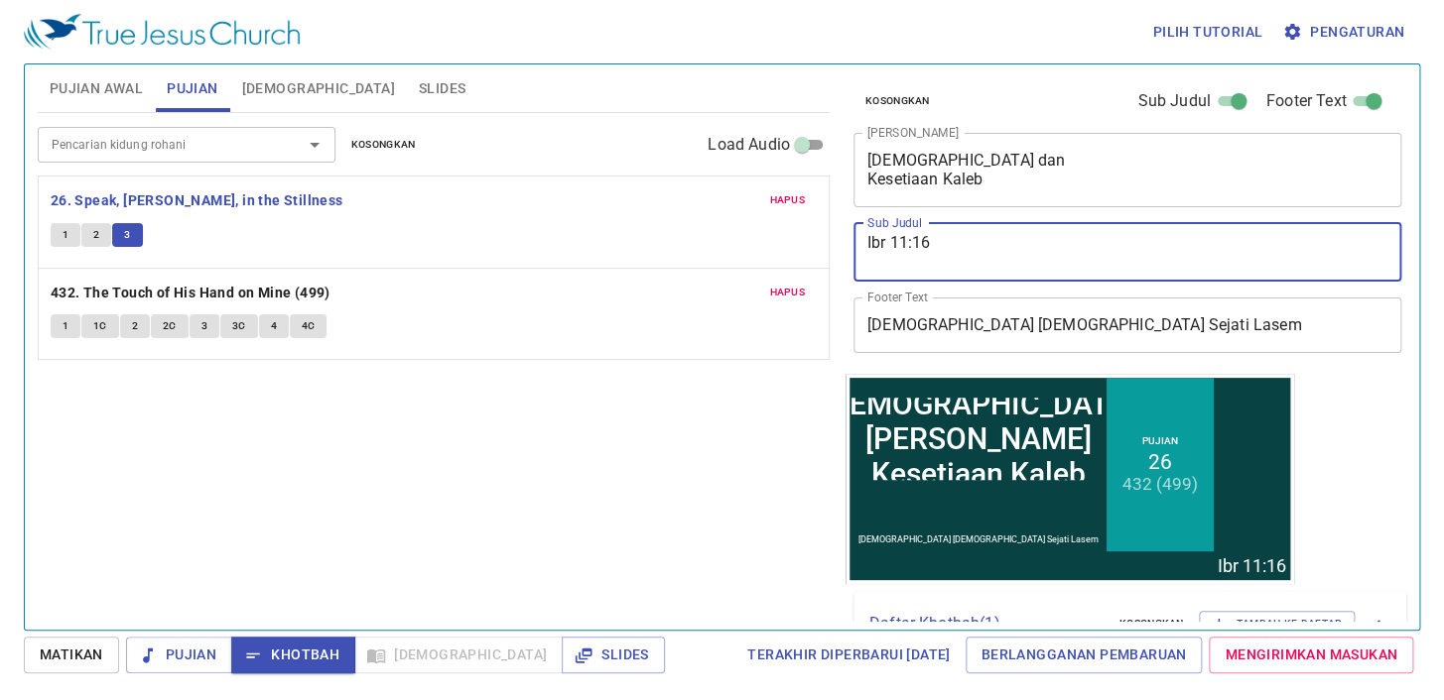
click at [419, 86] on span "Slides" at bounding box center [442, 88] width 47 height 25
